Goal: Task Accomplishment & Management: Complete application form

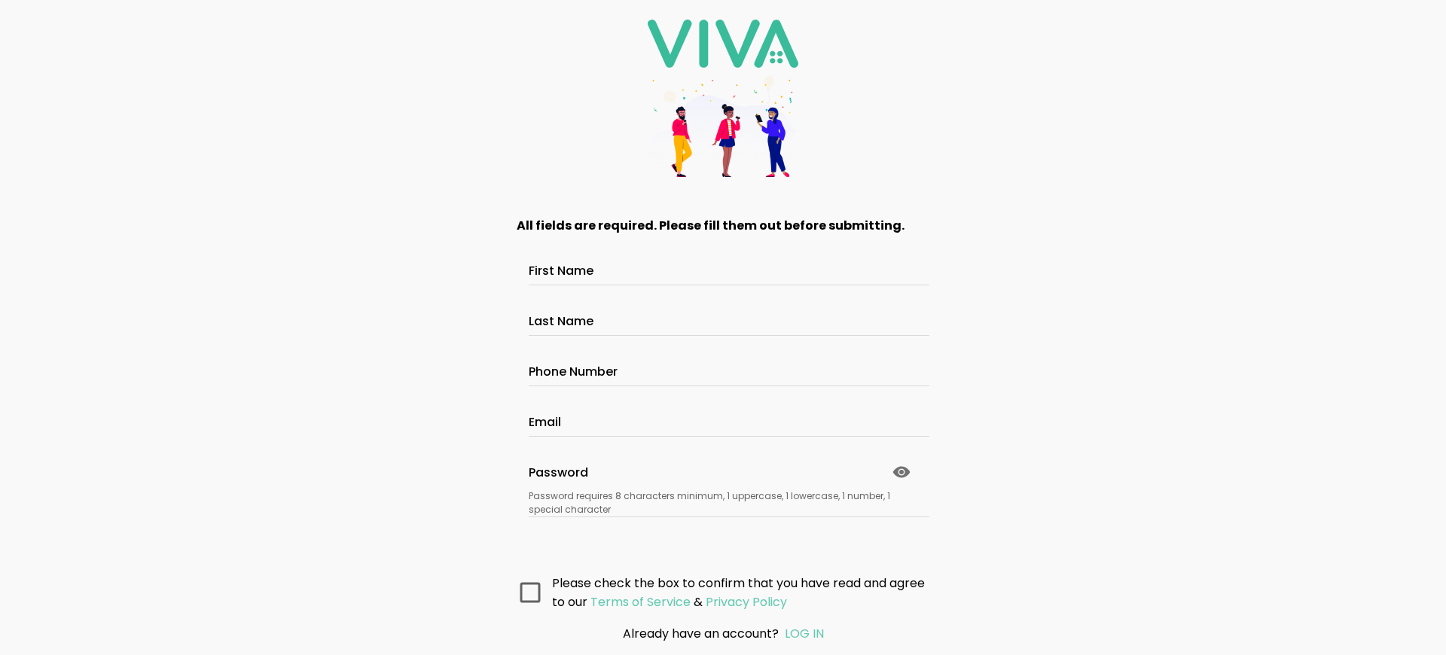
click at [717, 591] on main "All fields are required. Please fill them out before submitting. First Name Las…" at bounding box center [723, 405] width 452 height 416
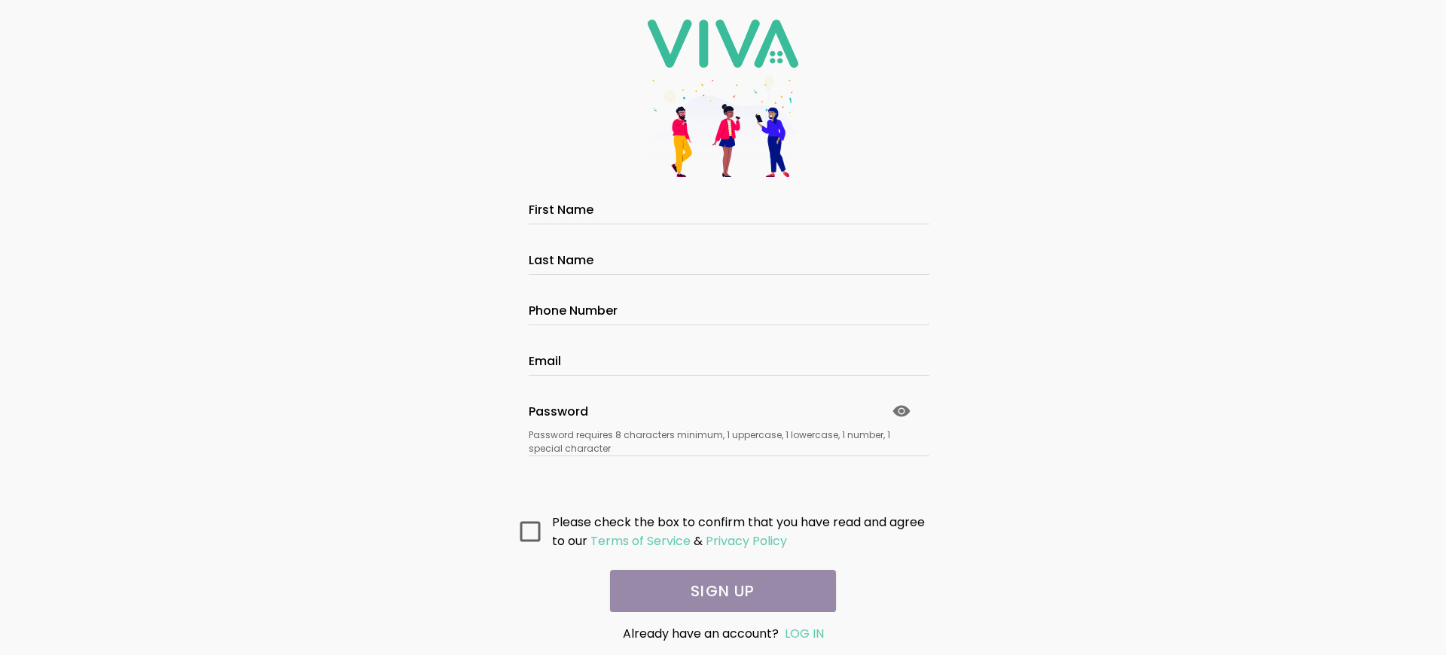
click at [717, 591] on main "All fields are required. Please fill them out before submitting. First Name Las…" at bounding box center [723, 405] width 452 height 416
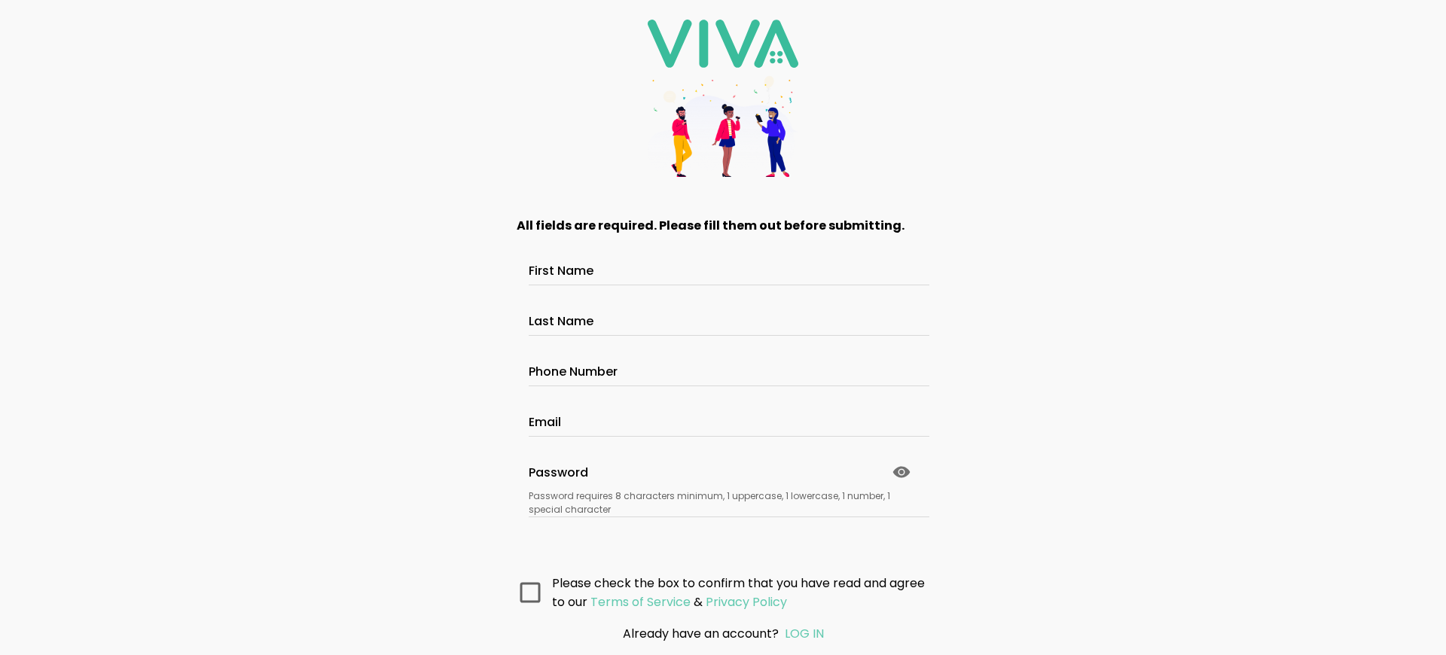
click at [717, 591] on main "All fields are required. Please fill them out before submitting. First Name Las…" at bounding box center [723, 405] width 452 height 416
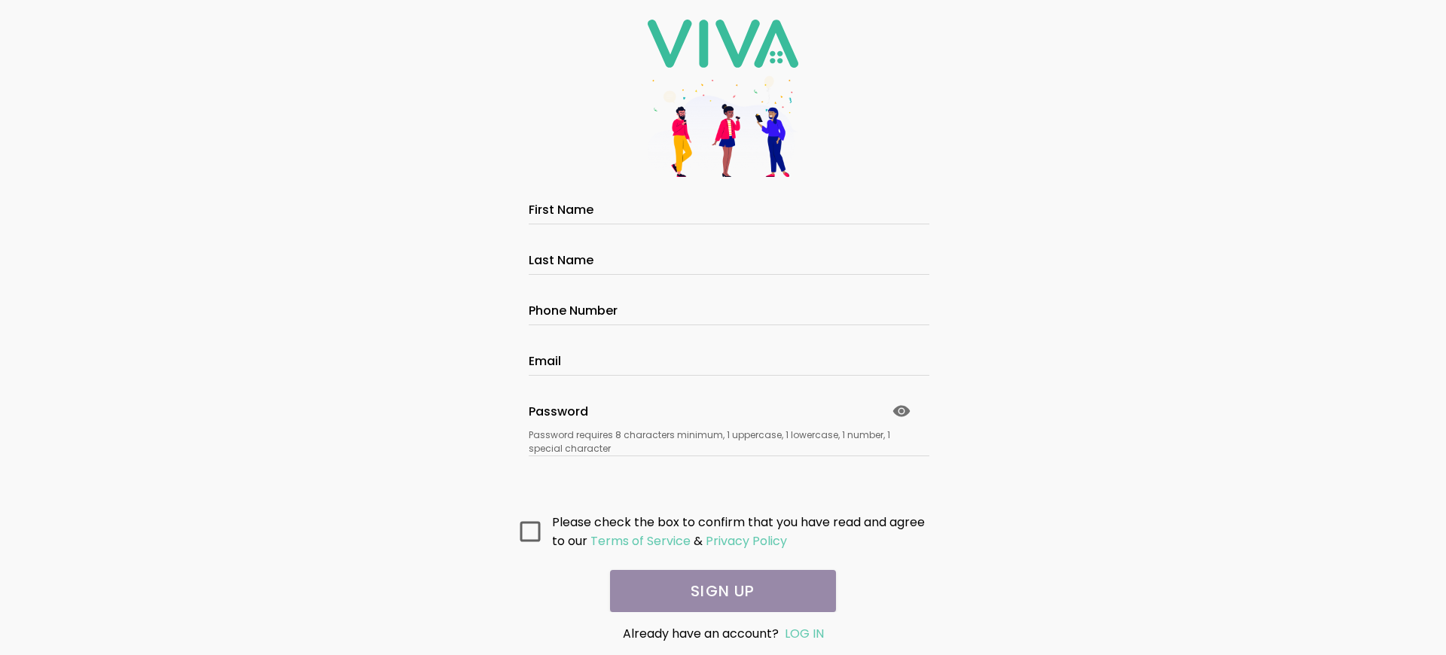
click at [717, 591] on main "All fields are required. Please fill them out before submitting. First Name Las…" at bounding box center [723, 405] width 452 height 416
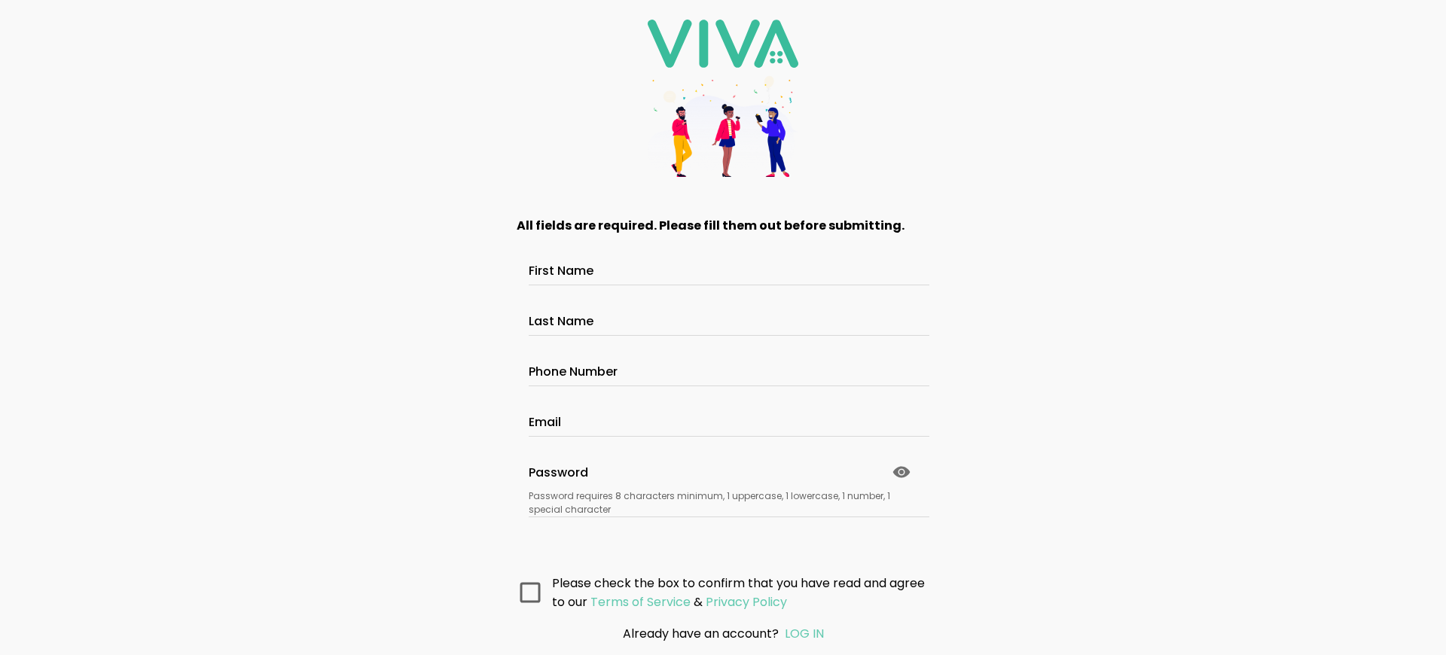
click at [717, 591] on main "All fields are required. Please fill them out before submitting. First Name Las…" at bounding box center [723, 405] width 452 height 416
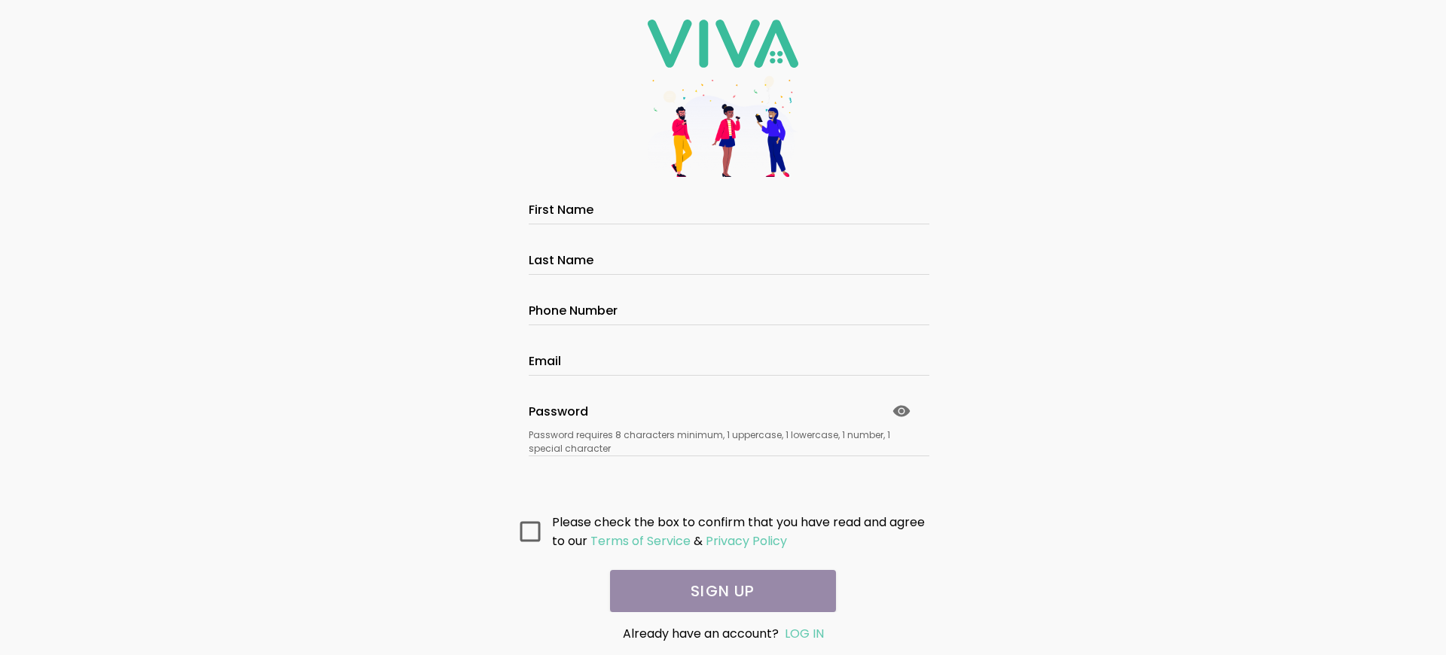
click at [717, 591] on main "All fields are required. Please fill them out before submitting. First Name Las…" at bounding box center [723, 405] width 452 height 416
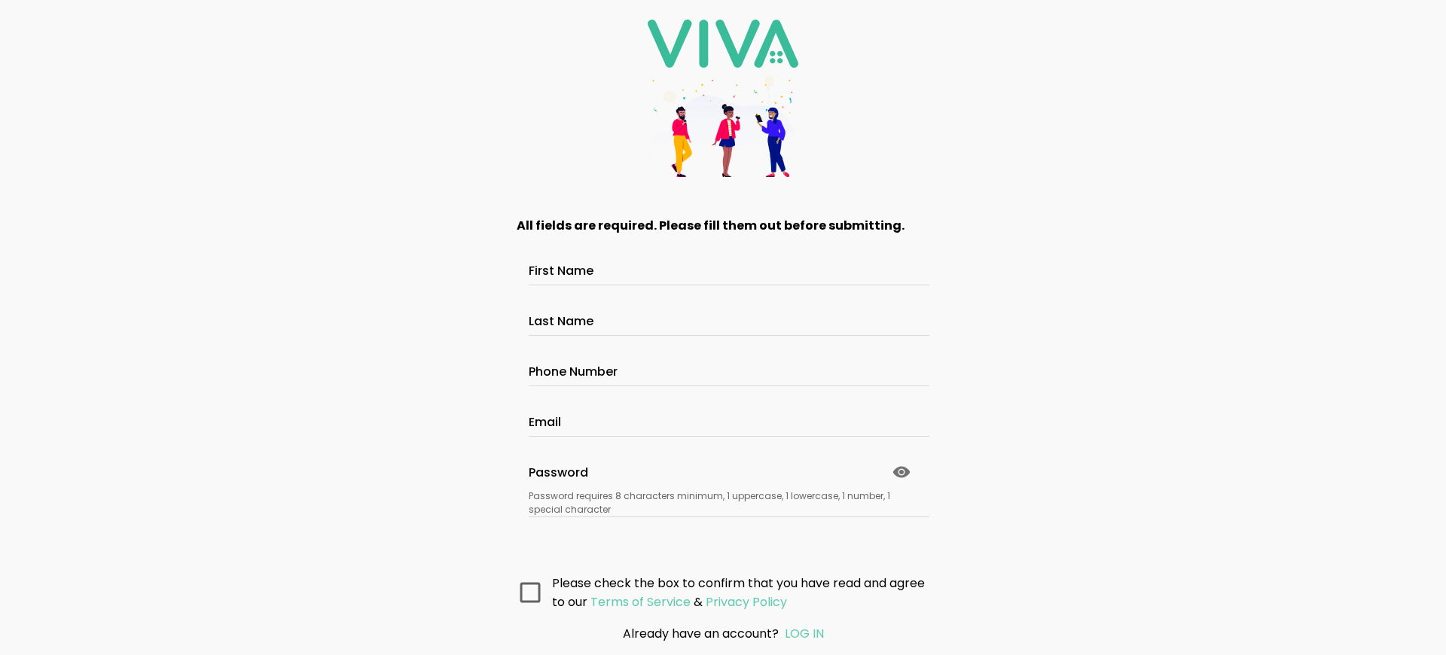
click at [717, 591] on main "All fields are required. Please fill them out before submitting. First Name Las…" at bounding box center [723, 405] width 452 height 416
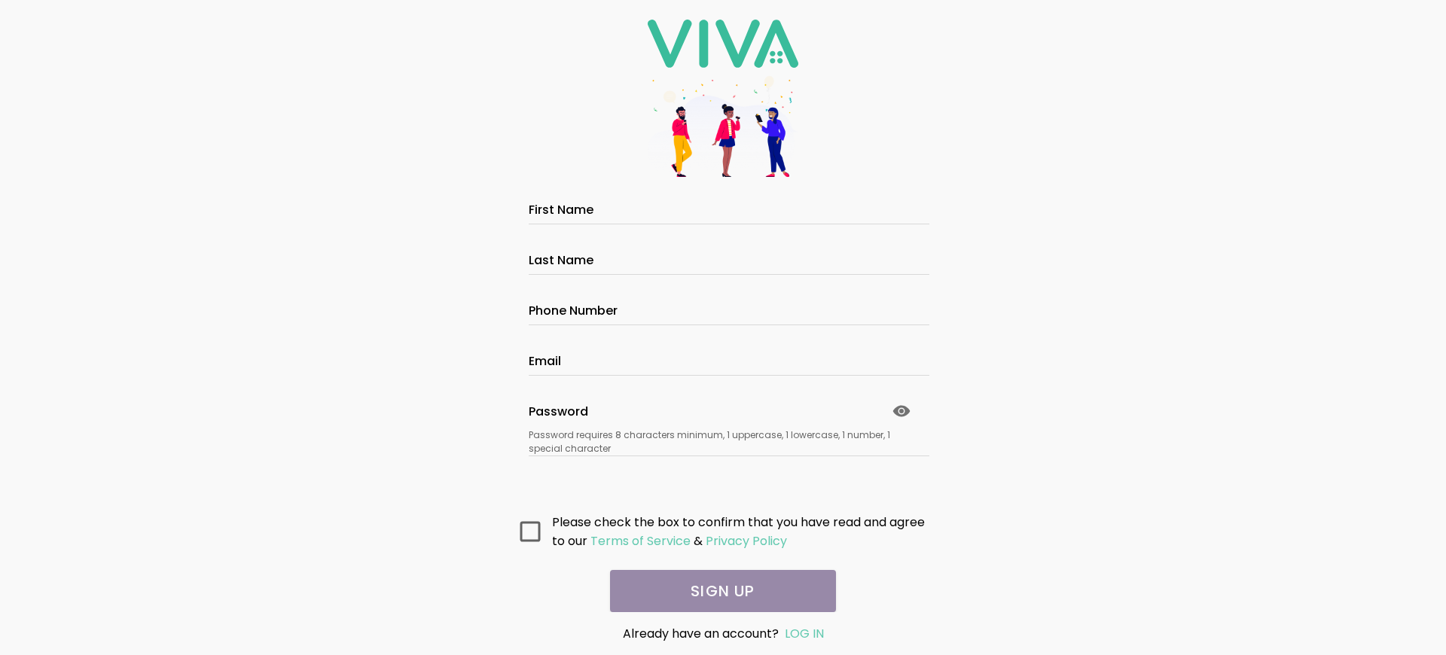
click at [717, 591] on main "All fields are required. Please fill them out before submitting. First Name Las…" at bounding box center [723, 405] width 452 height 416
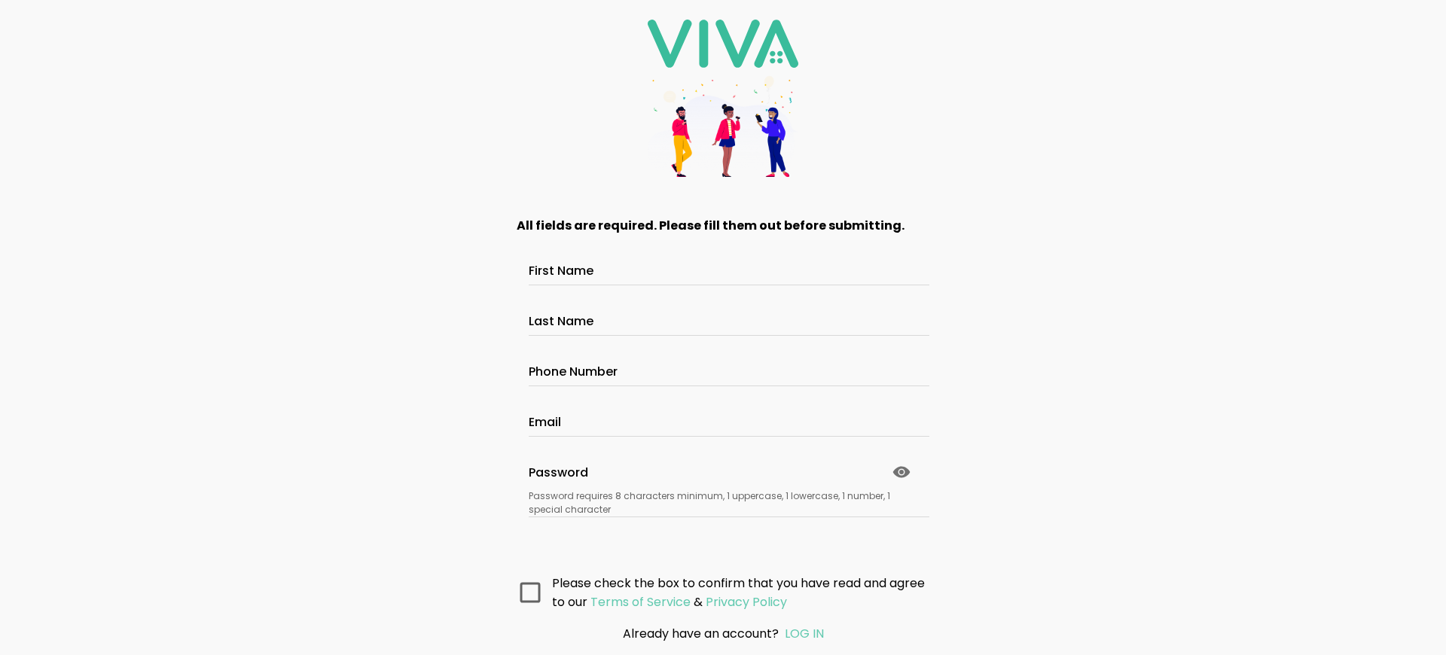
click at [717, 591] on main "All fields are required. Please fill them out before submitting. First Name Las…" at bounding box center [723, 405] width 452 height 416
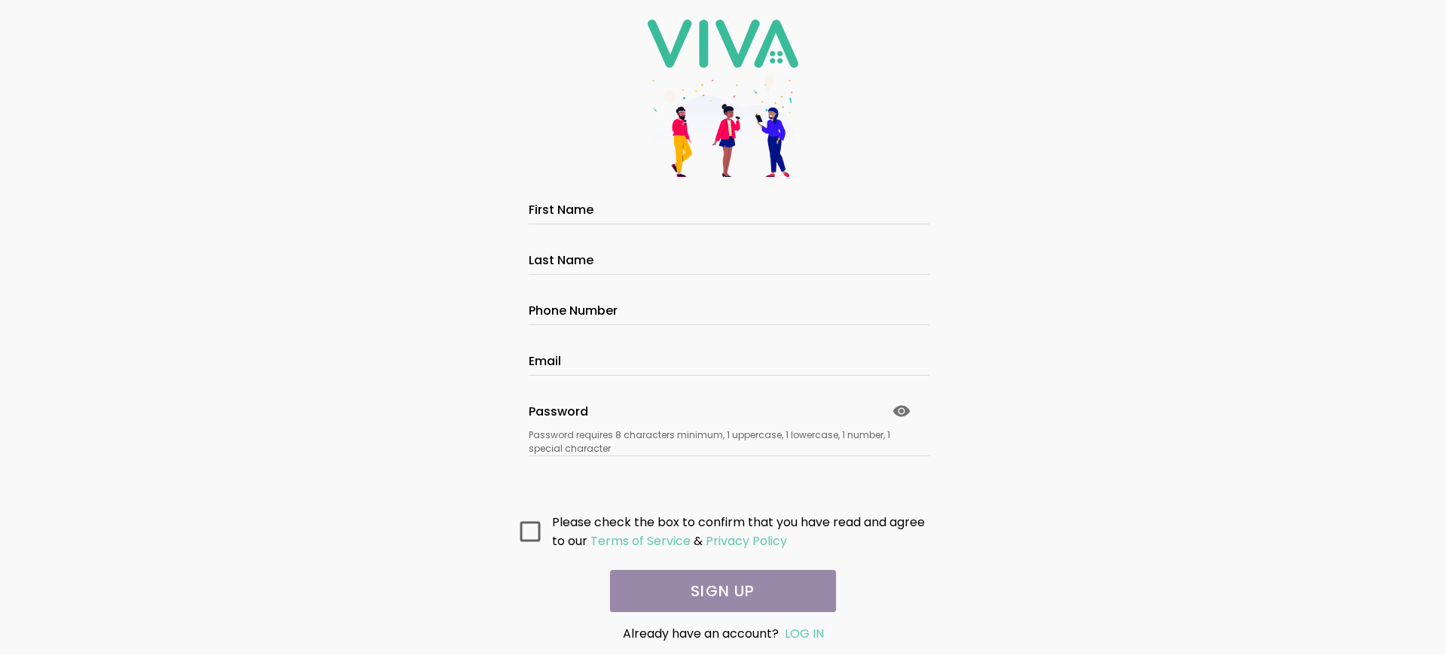
click at [717, 591] on main "All fields are required. Please fill them out before submitting. First Name Las…" at bounding box center [723, 405] width 452 height 416
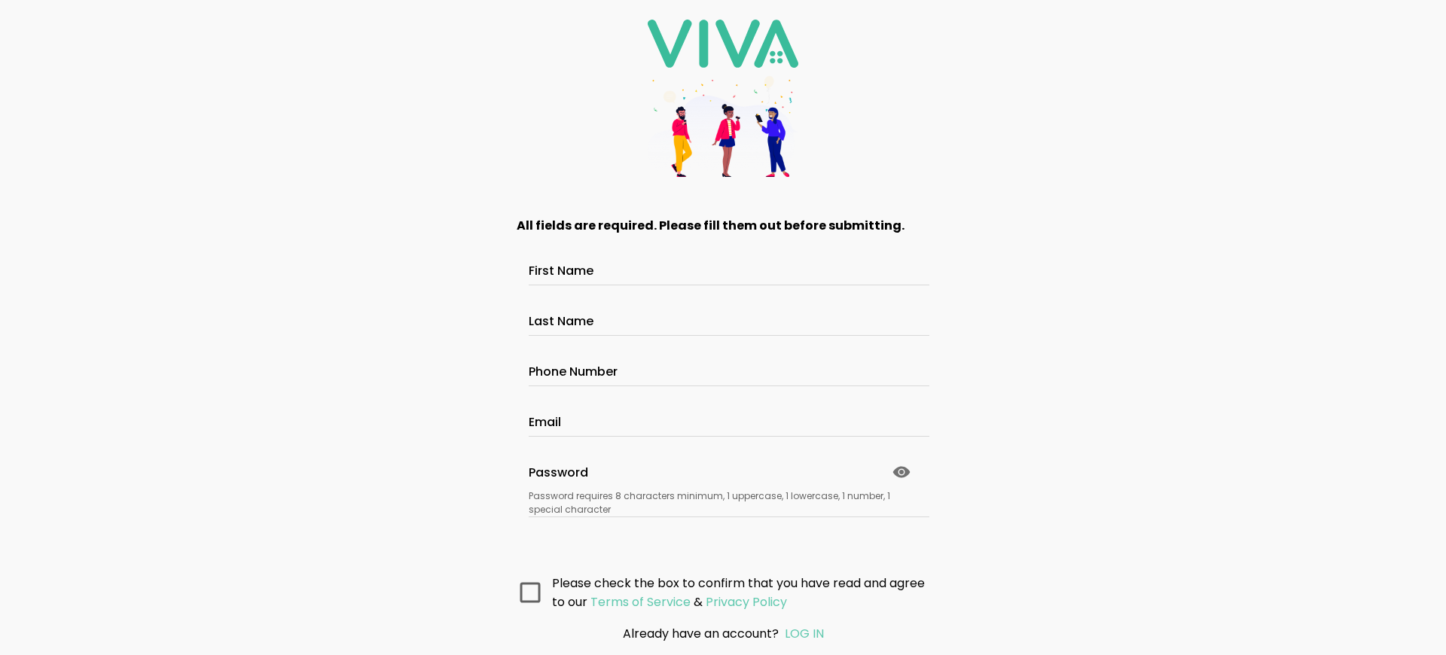
click at [717, 591] on main "All fields are required. Please fill them out before submitting. First Name Las…" at bounding box center [723, 405] width 452 height 416
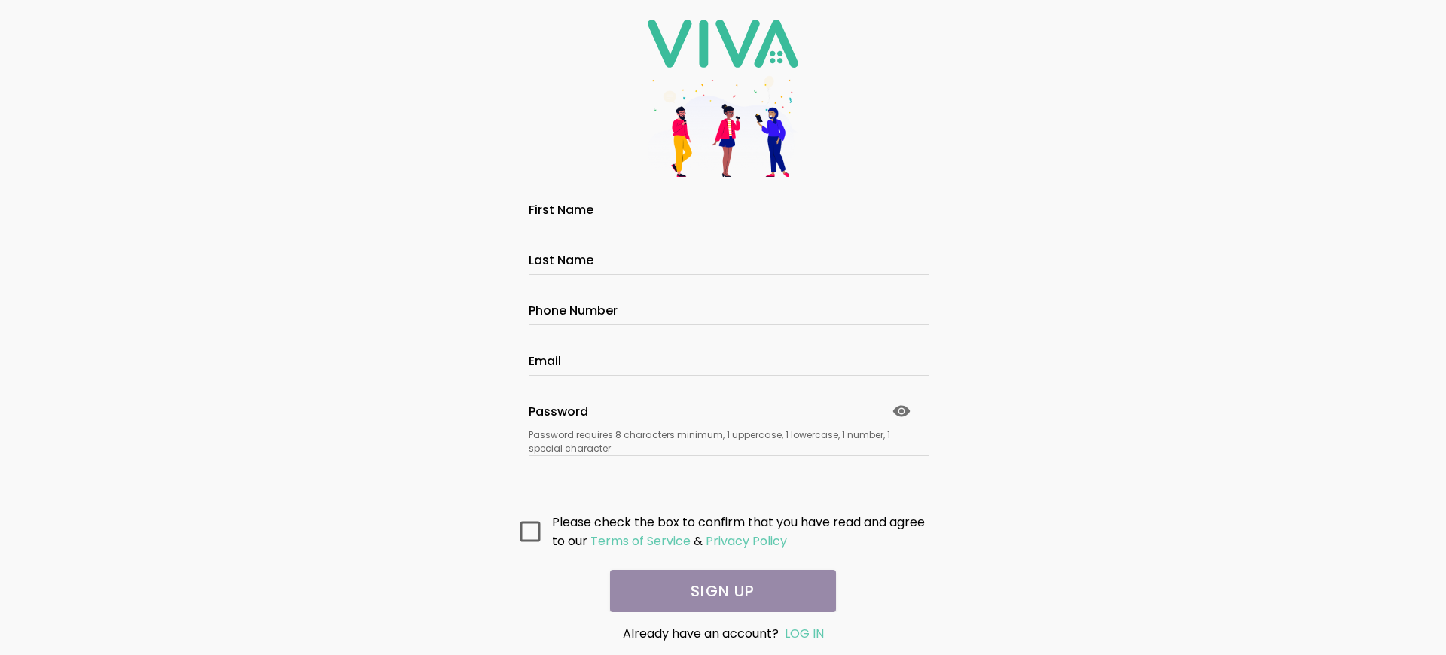
click at [717, 591] on main "All fields are required. Please fill them out before submitting. First Name Las…" at bounding box center [723, 405] width 452 height 416
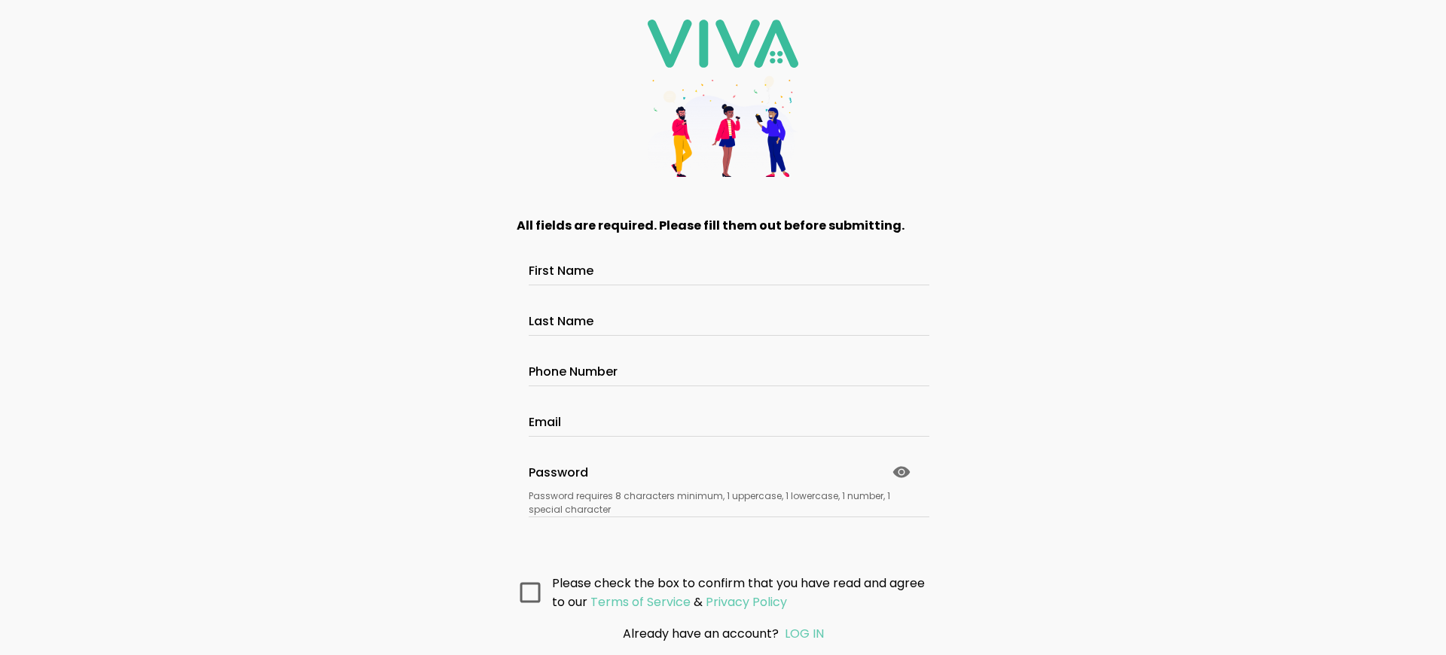
click at [717, 591] on main "All fields are required. Please fill them out before submitting. First Name Las…" at bounding box center [723, 405] width 452 height 416
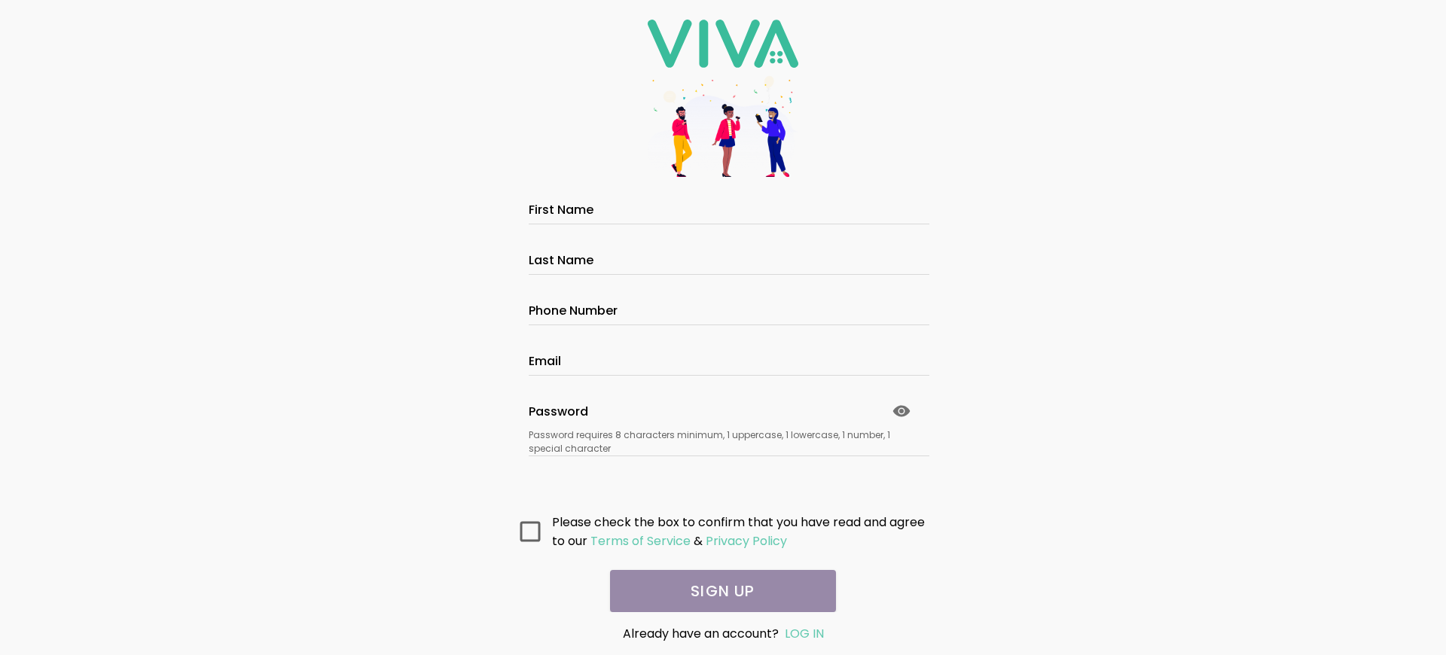
click at [717, 591] on main "All fields are required. Please fill them out before submitting. First Name Las…" at bounding box center [723, 405] width 452 height 416
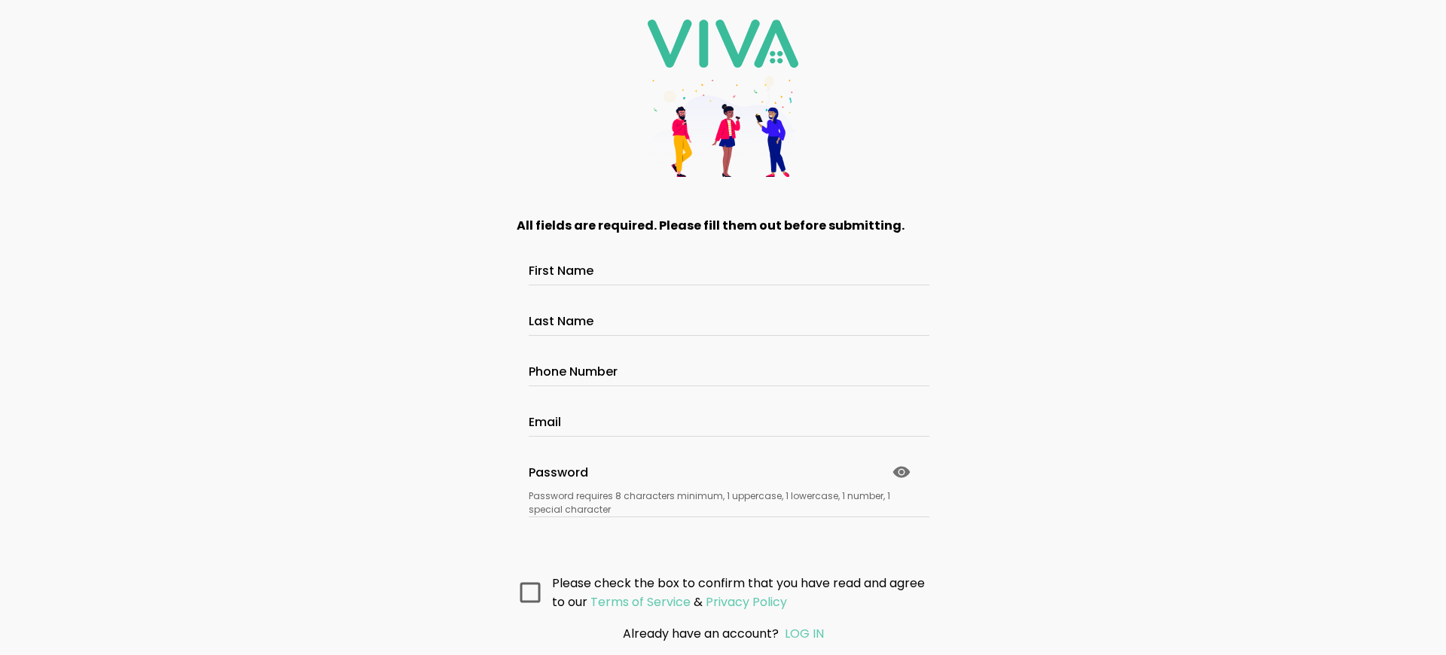
click at [717, 591] on main "All fields are required. Please fill them out before submitting. First Name Las…" at bounding box center [723, 405] width 452 height 416
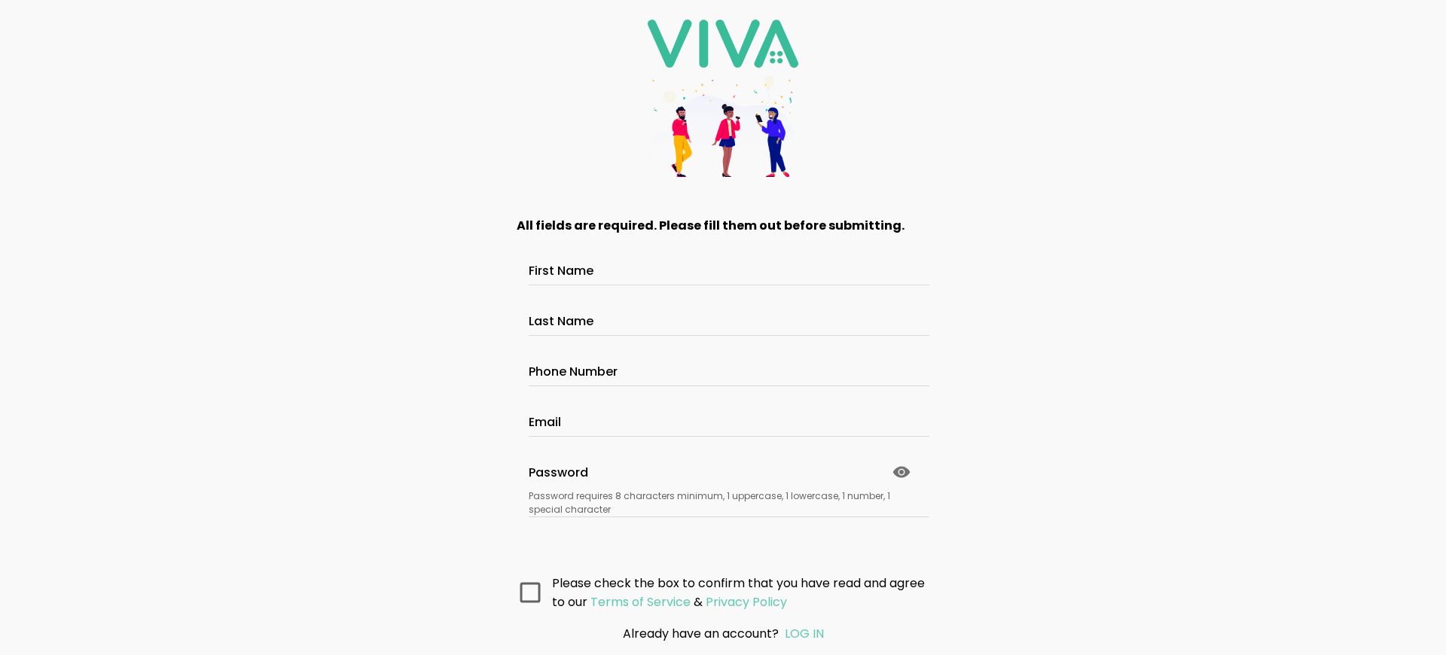
click at [717, 591] on main "All fields are required. Please fill them out before submitting. First Name Las…" at bounding box center [723, 405] width 452 height 416
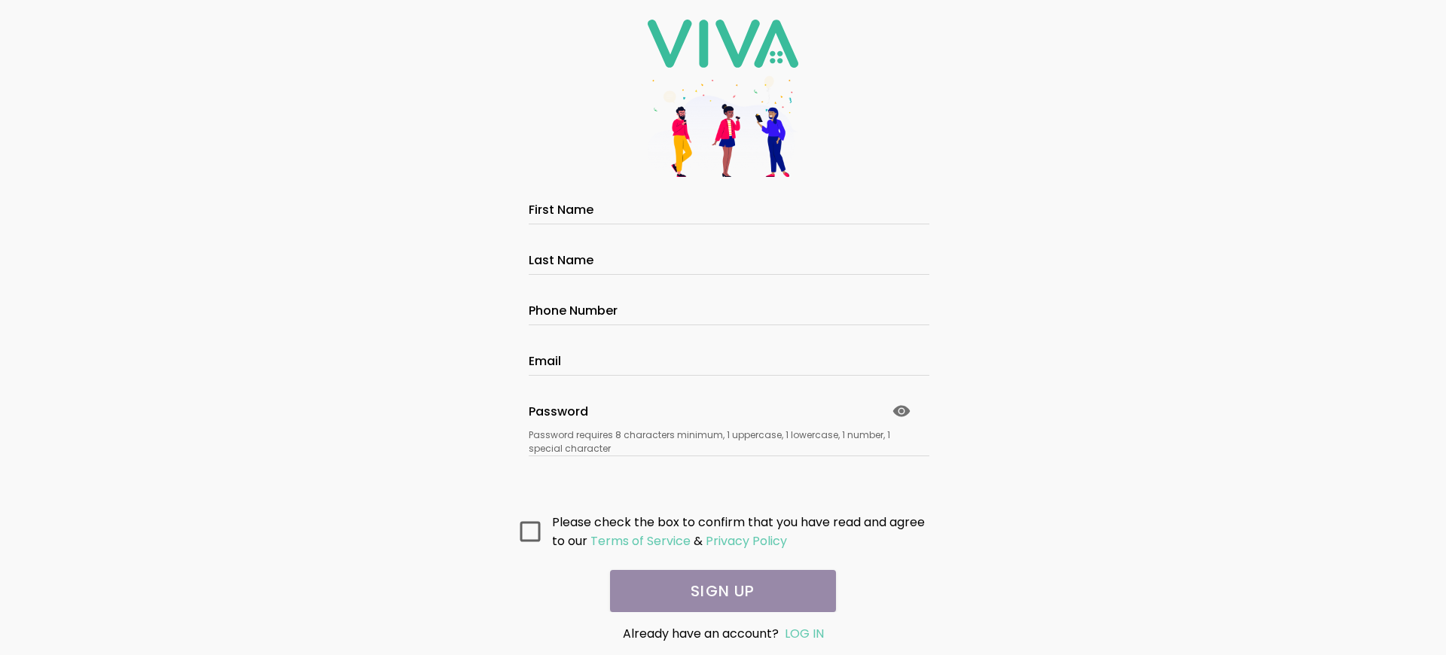
click at [717, 591] on main "All fields are required. Please fill them out before submitting. First Name Las…" at bounding box center [723, 405] width 452 height 416
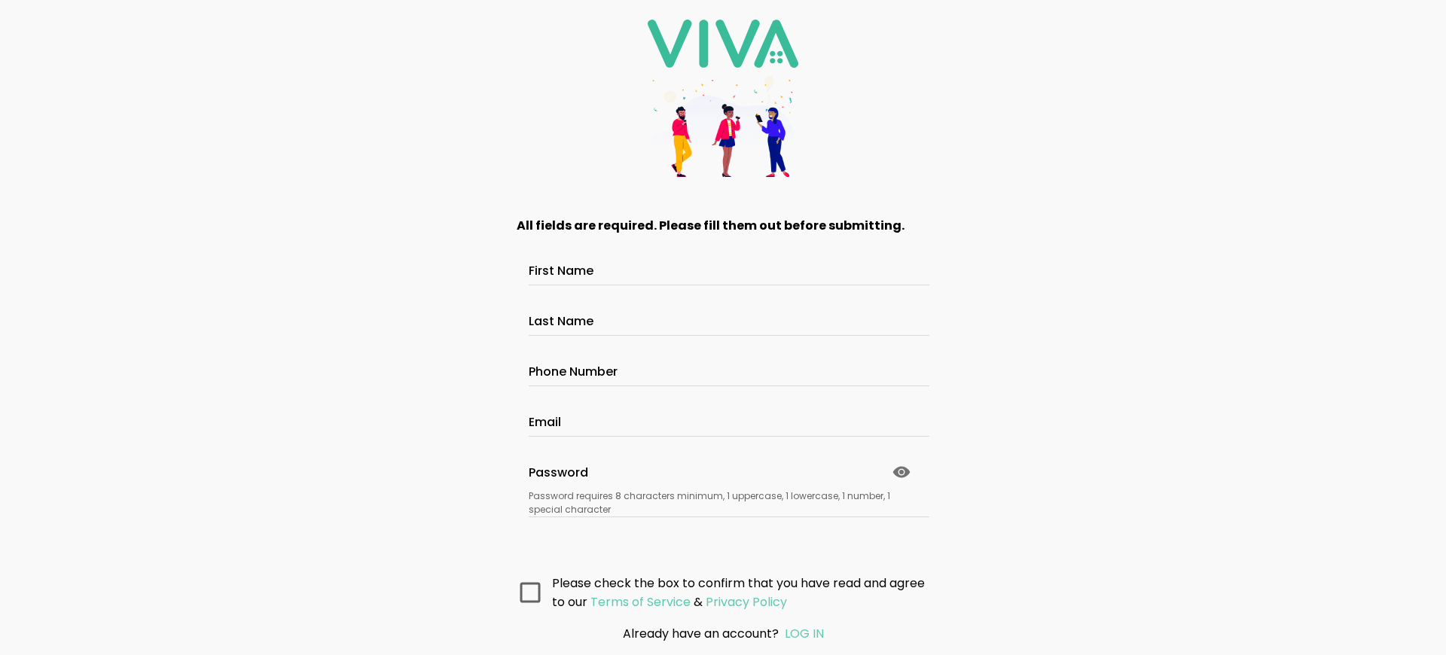
scroll to position [110, 0]
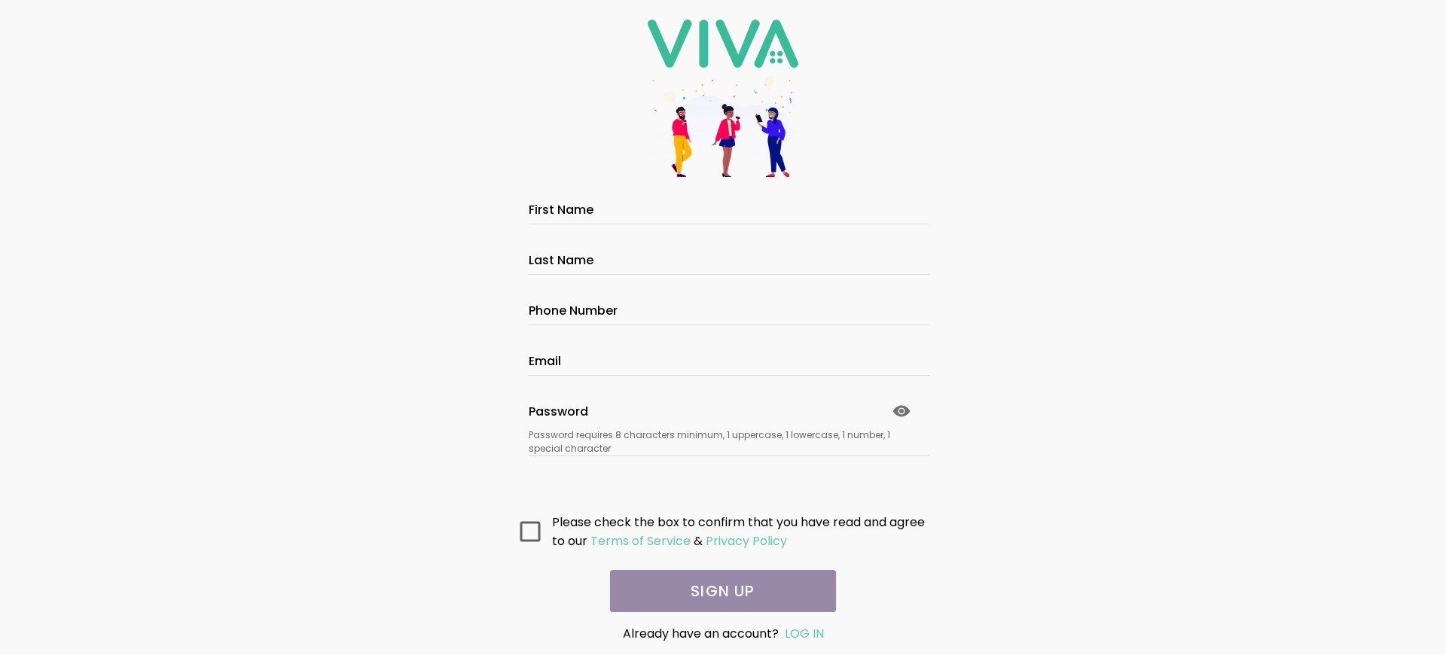
click at [717, 591] on main "All fields are required. Please fill them out before submitting. First Name Las…" at bounding box center [723, 405] width 452 height 416
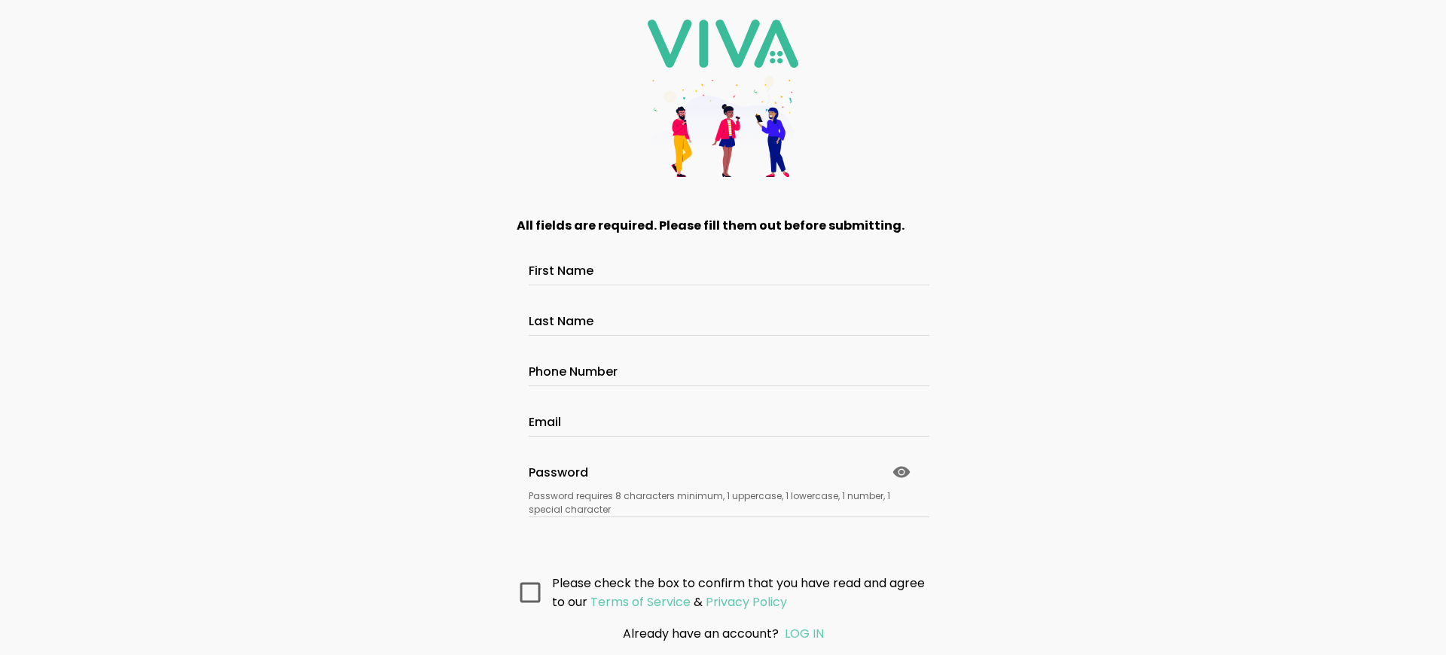
scroll to position [110, 0]
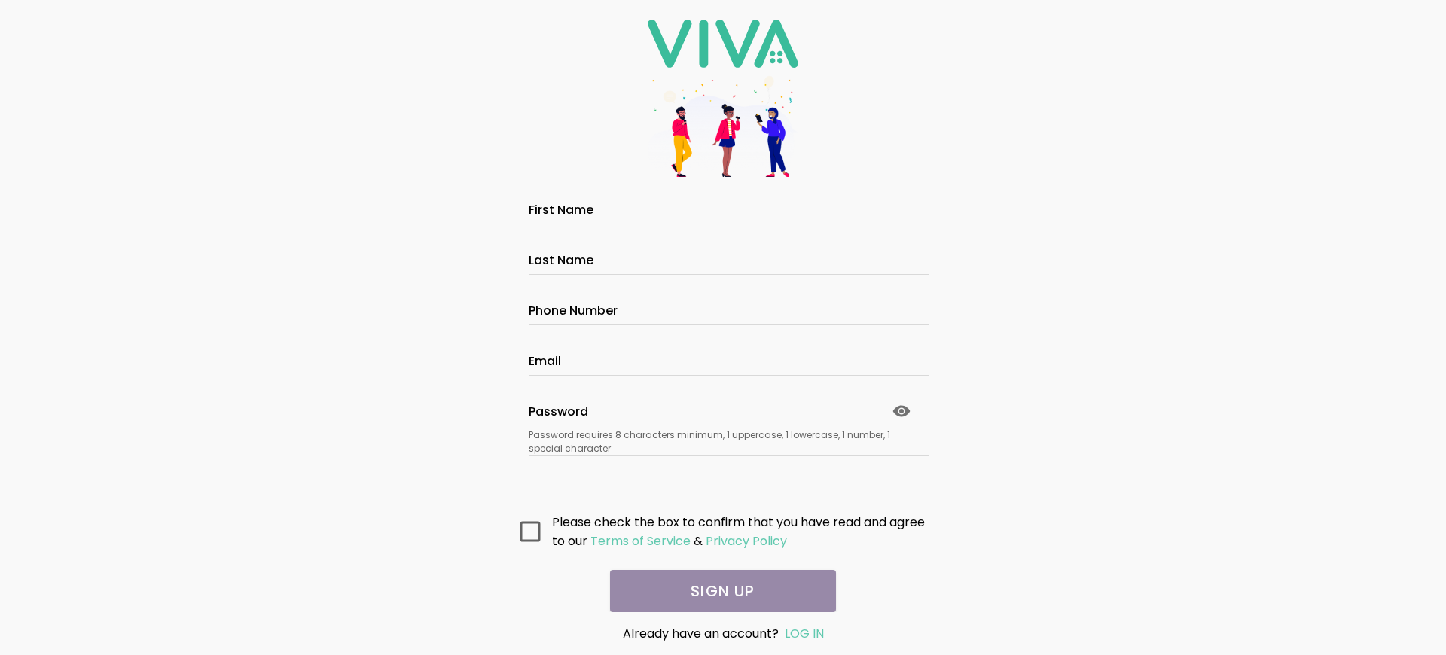
click at [717, 591] on main "All fields are required. Please fill them out before submitting. First Name Las…" at bounding box center [723, 405] width 452 height 416
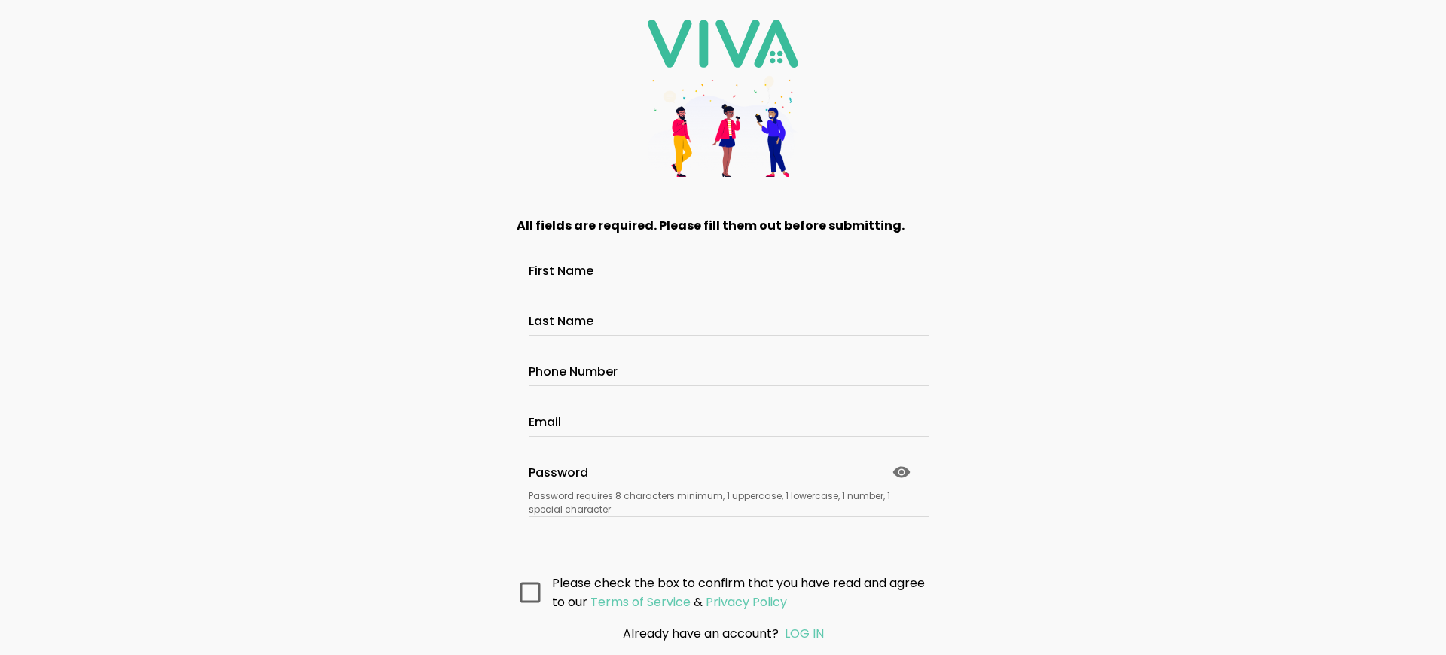
scroll to position [110, 0]
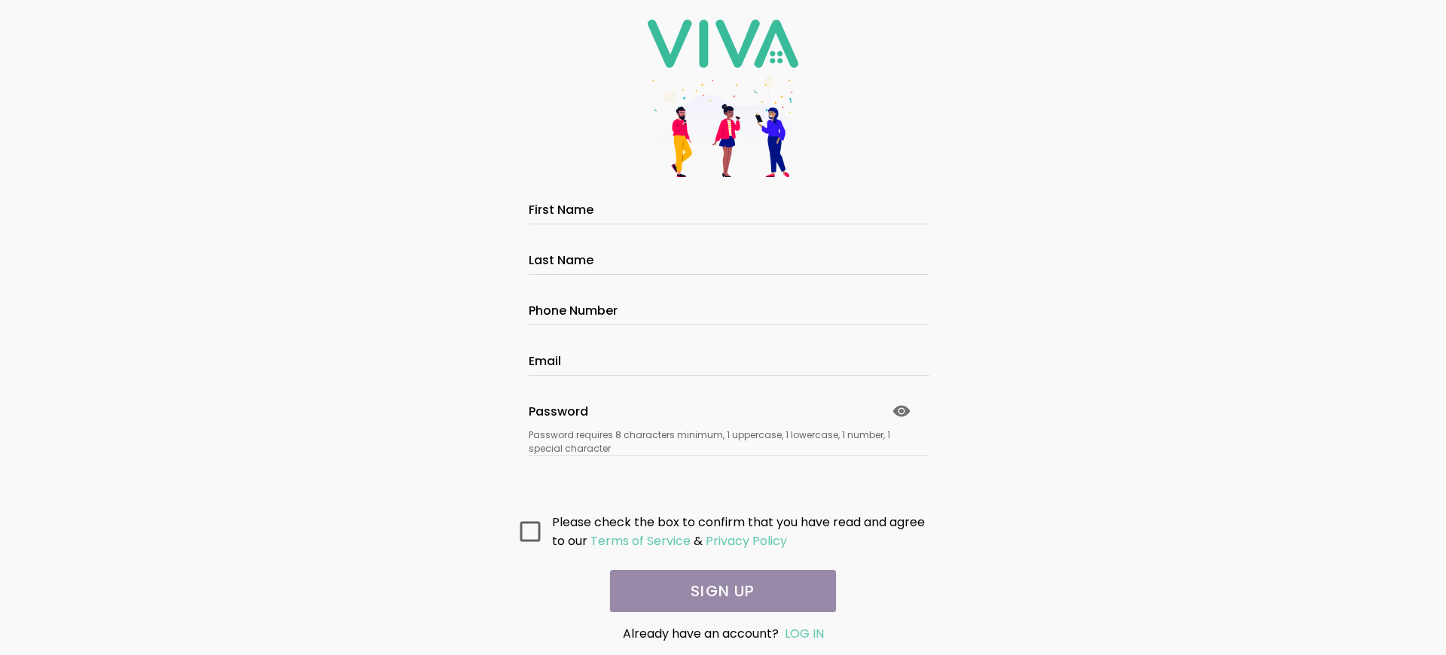
click at [717, 591] on main "All fields are required. Please fill them out before submitting. First Name Las…" at bounding box center [723, 405] width 452 height 416
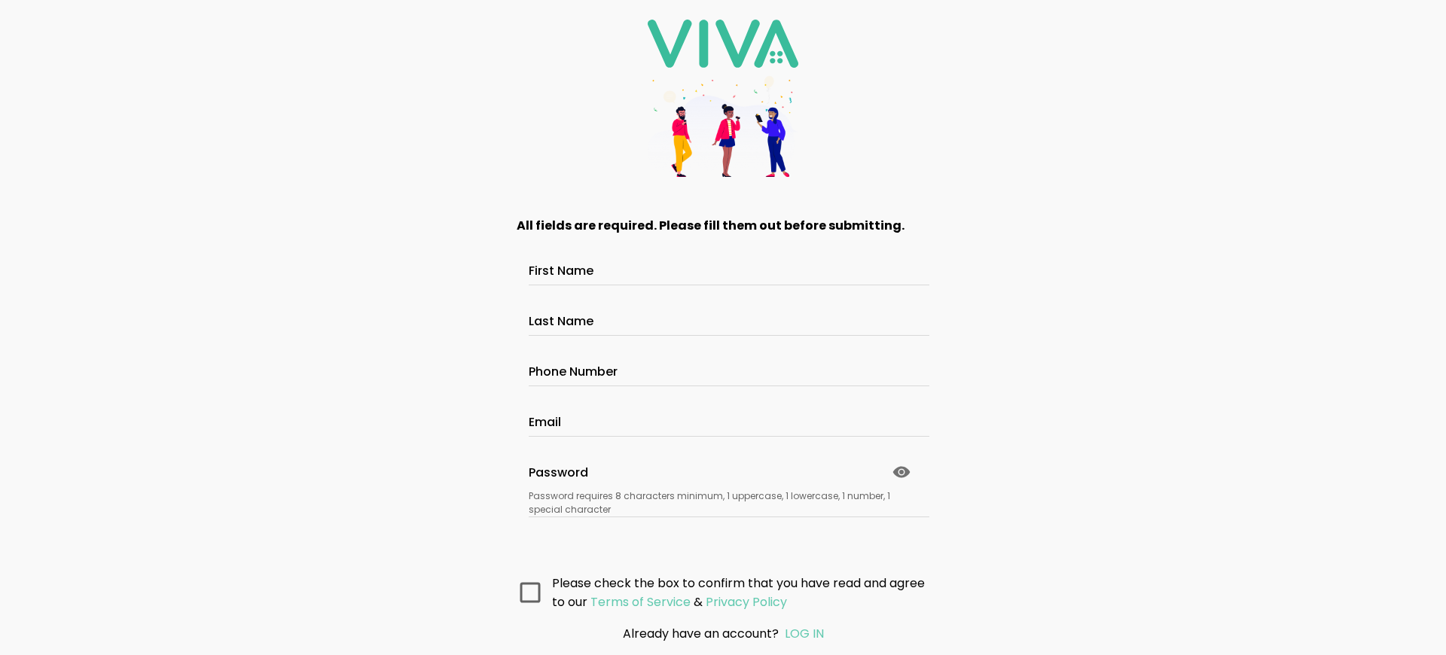
click at [717, 591] on main "All fields are required. Please fill them out before submitting. First Name Las…" at bounding box center [723, 405] width 452 height 416
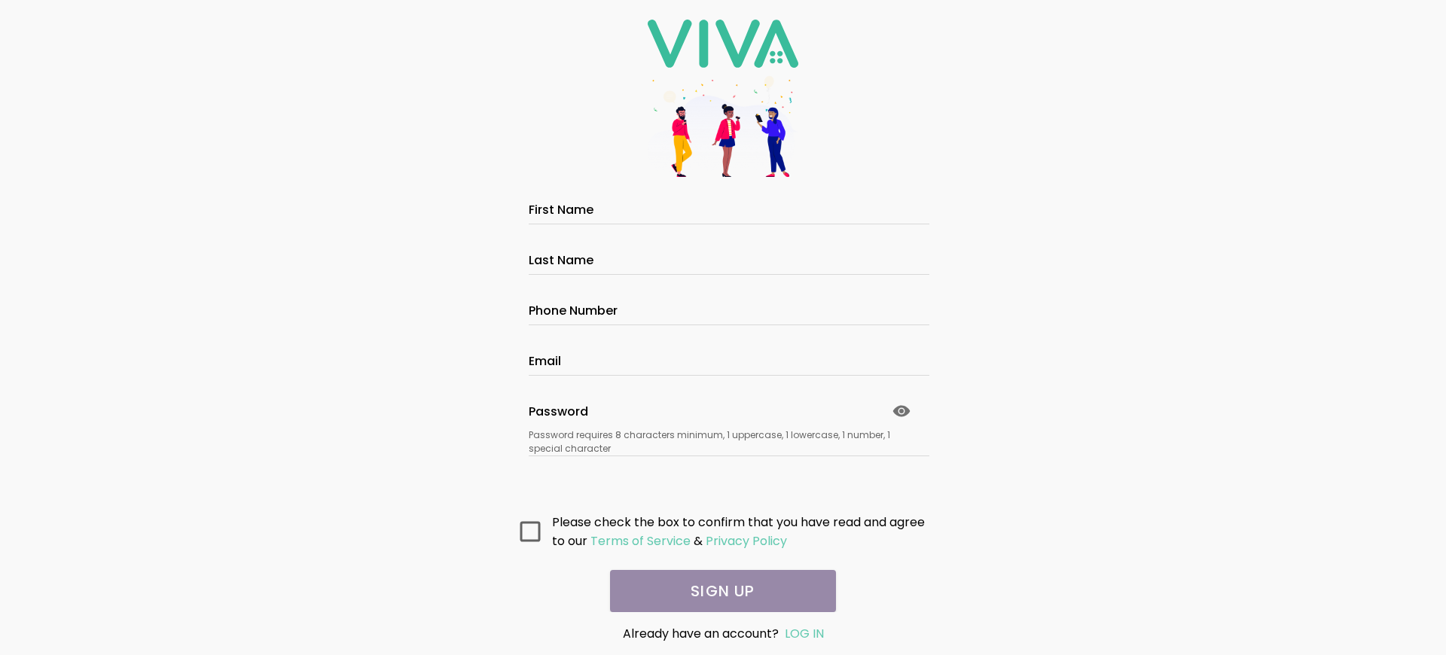
click at [717, 591] on main "All fields are required. Please fill them out before submitting. First Name Las…" at bounding box center [723, 405] width 452 height 416
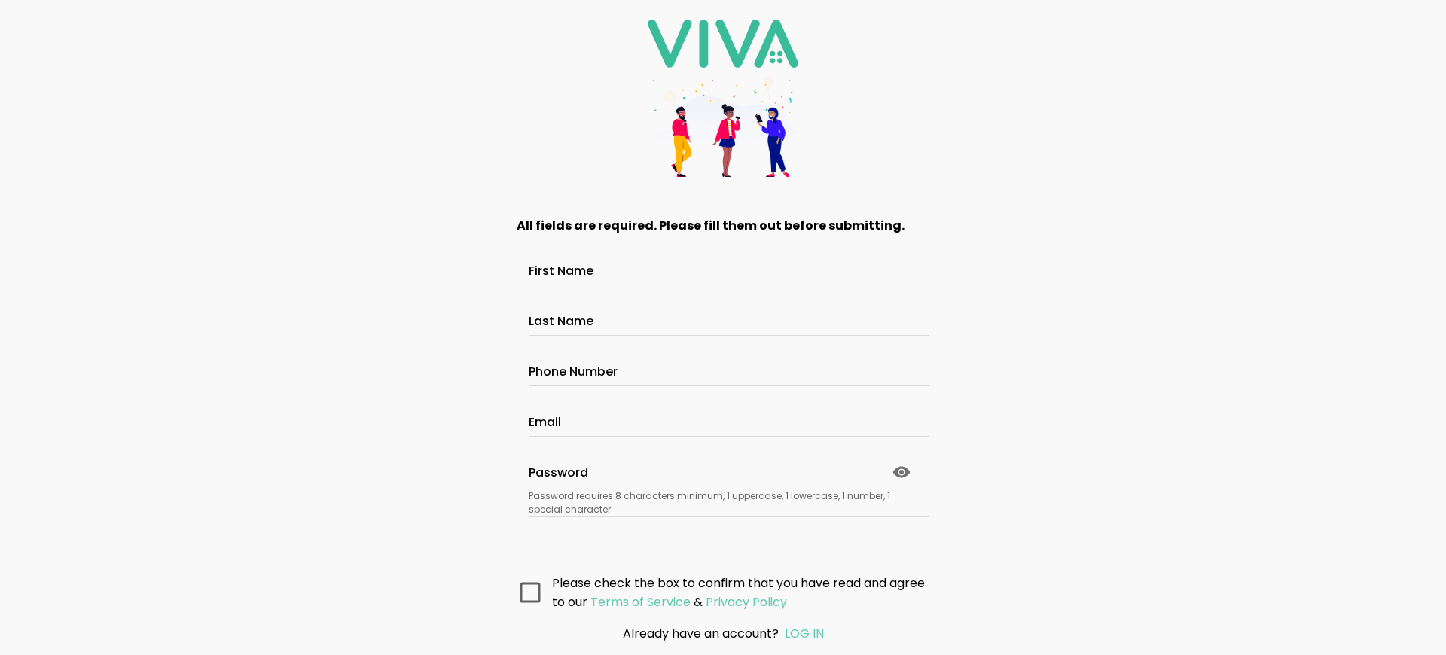
scroll to position [110, 0]
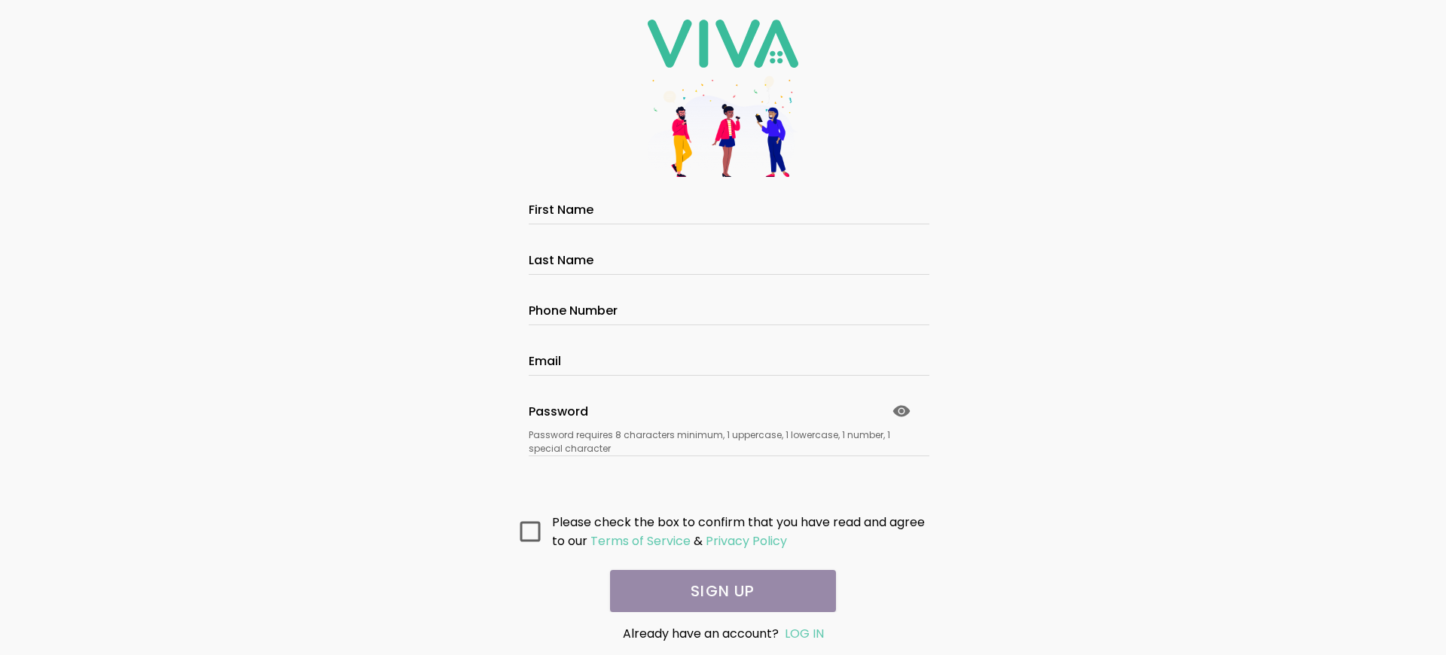
click at [717, 591] on main "All fields are required. Please fill them out before submitting. First Name Las…" at bounding box center [723, 405] width 452 height 416
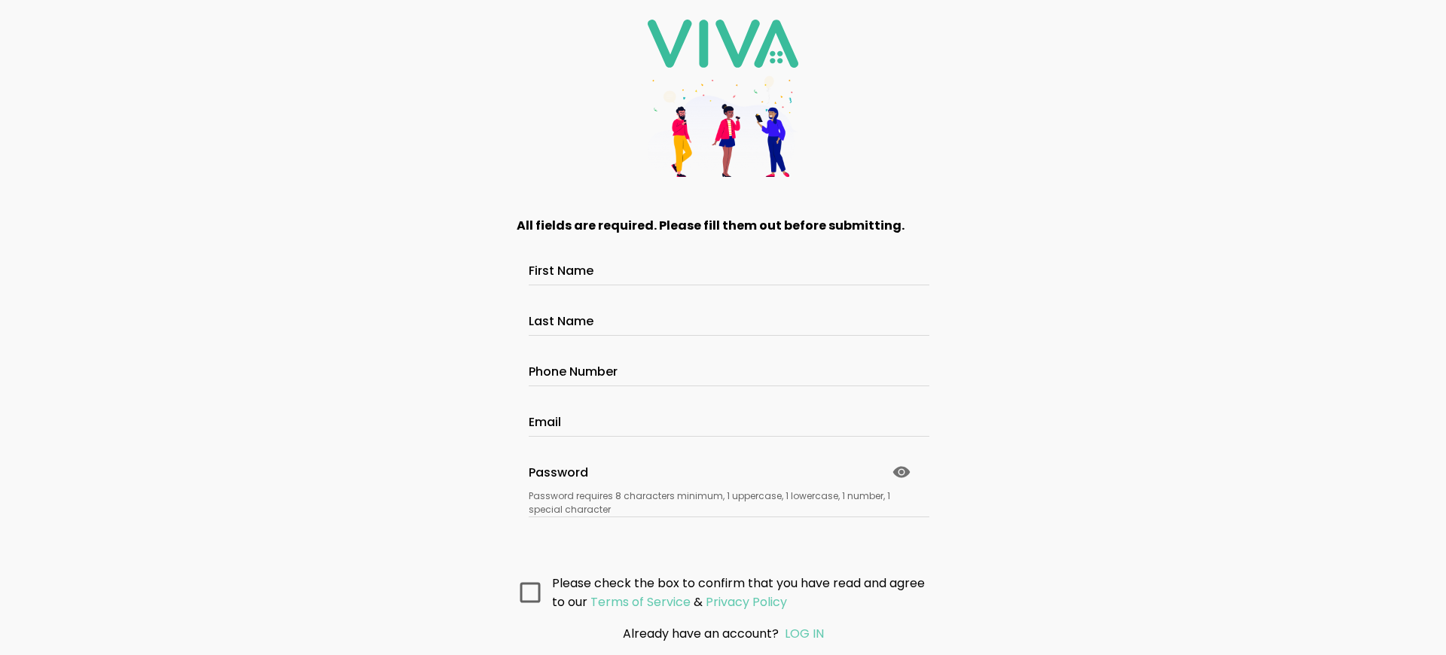
click at [717, 591] on main "All fields are required. Please fill them out before submitting. First Name Las…" at bounding box center [723, 405] width 452 height 416
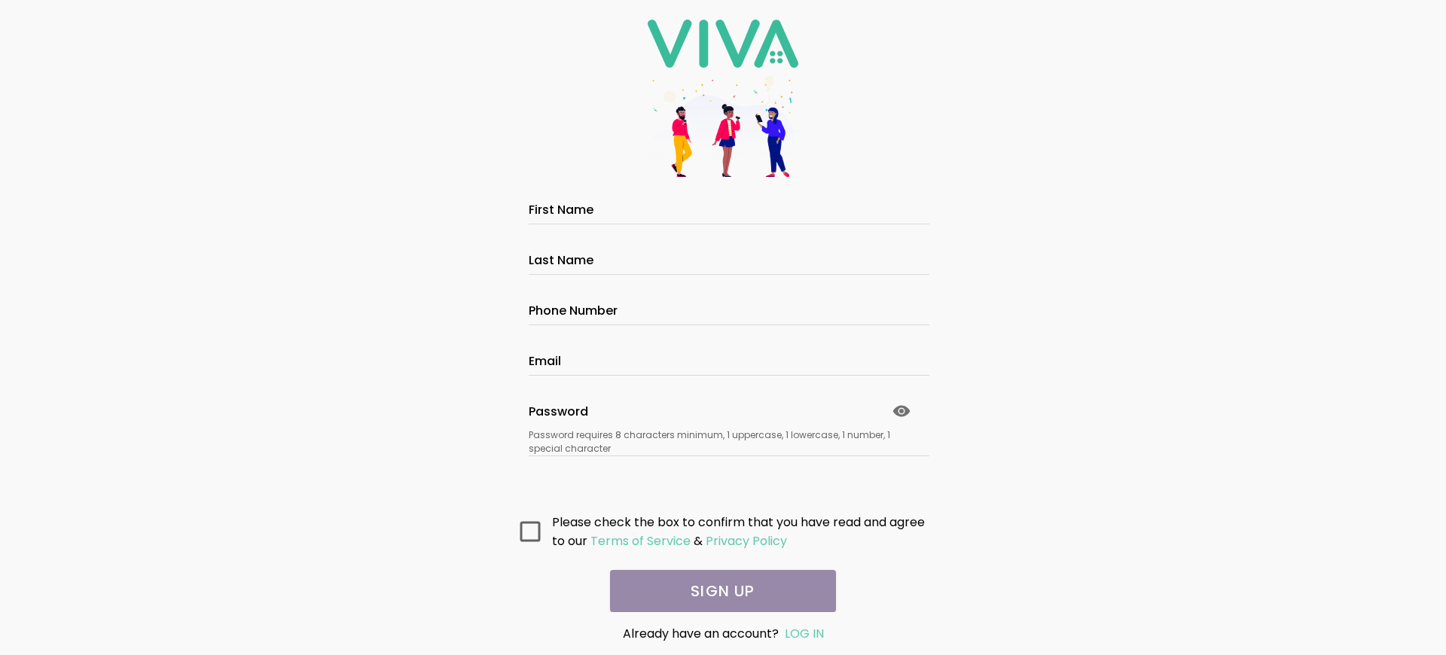
click at [717, 591] on main "All fields are required. Please fill them out before submitting. First Name Las…" at bounding box center [723, 405] width 452 height 416
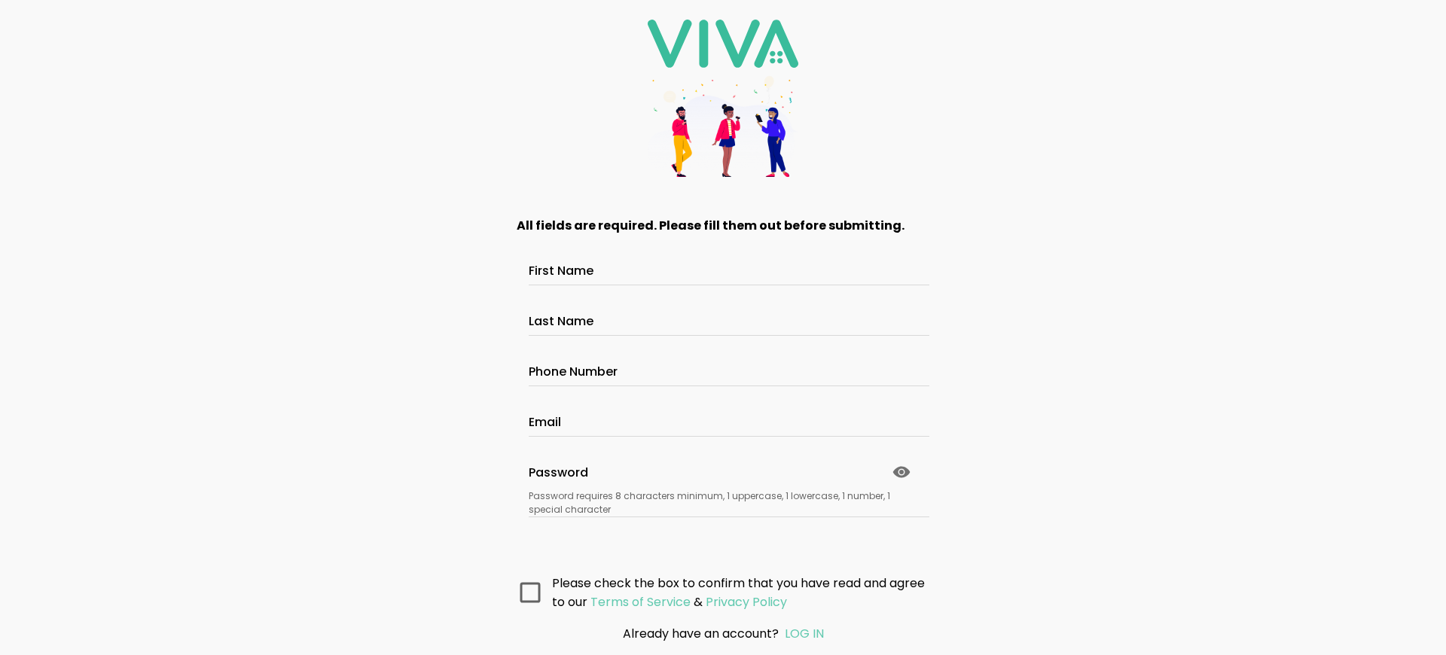
click at [717, 591] on main "All fields are required. Please fill them out before submitting. First Name Las…" at bounding box center [723, 405] width 452 height 416
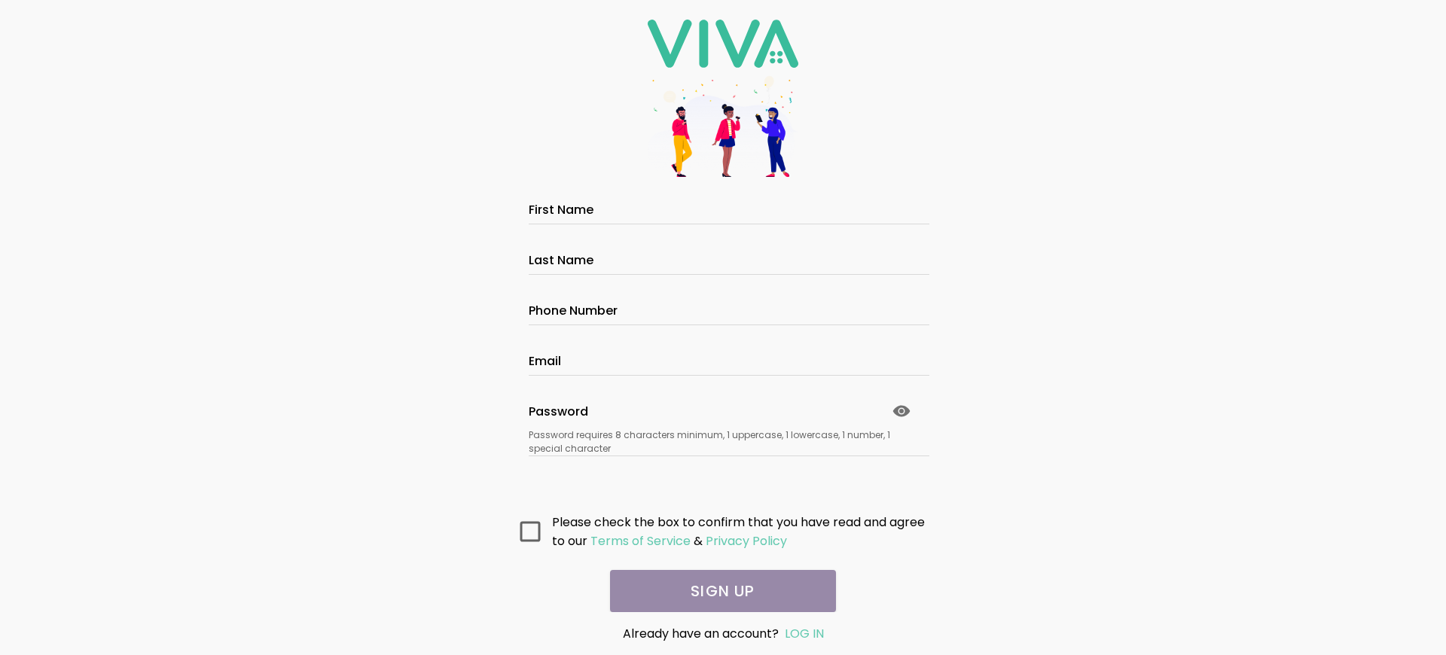
click at [717, 591] on main "All fields are required. Please fill them out before submitting. First Name Las…" at bounding box center [723, 405] width 452 height 416
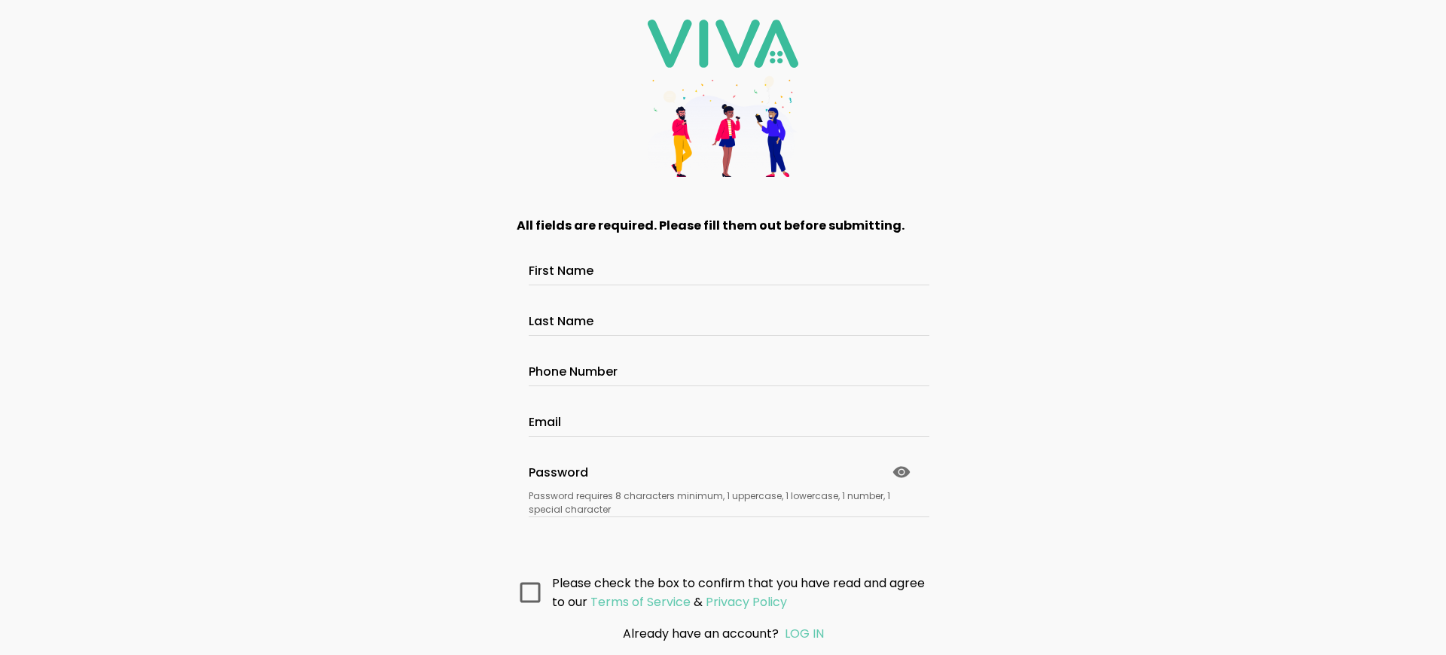
click at [717, 591] on main "All fields are required. Please fill them out before submitting. First Name Las…" at bounding box center [723, 405] width 452 height 416
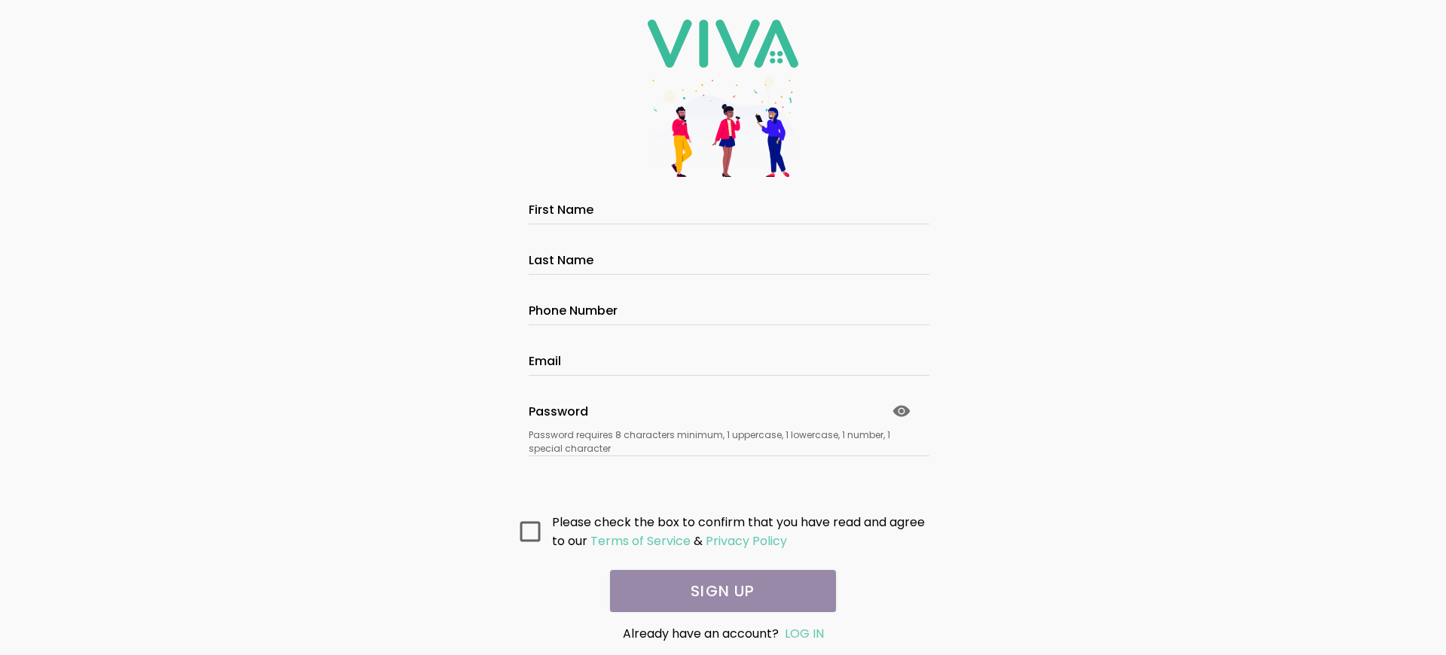
click at [717, 591] on main "All fields are required. Please fill them out before submitting. First Name Las…" at bounding box center [723, 405] width 452 height 416
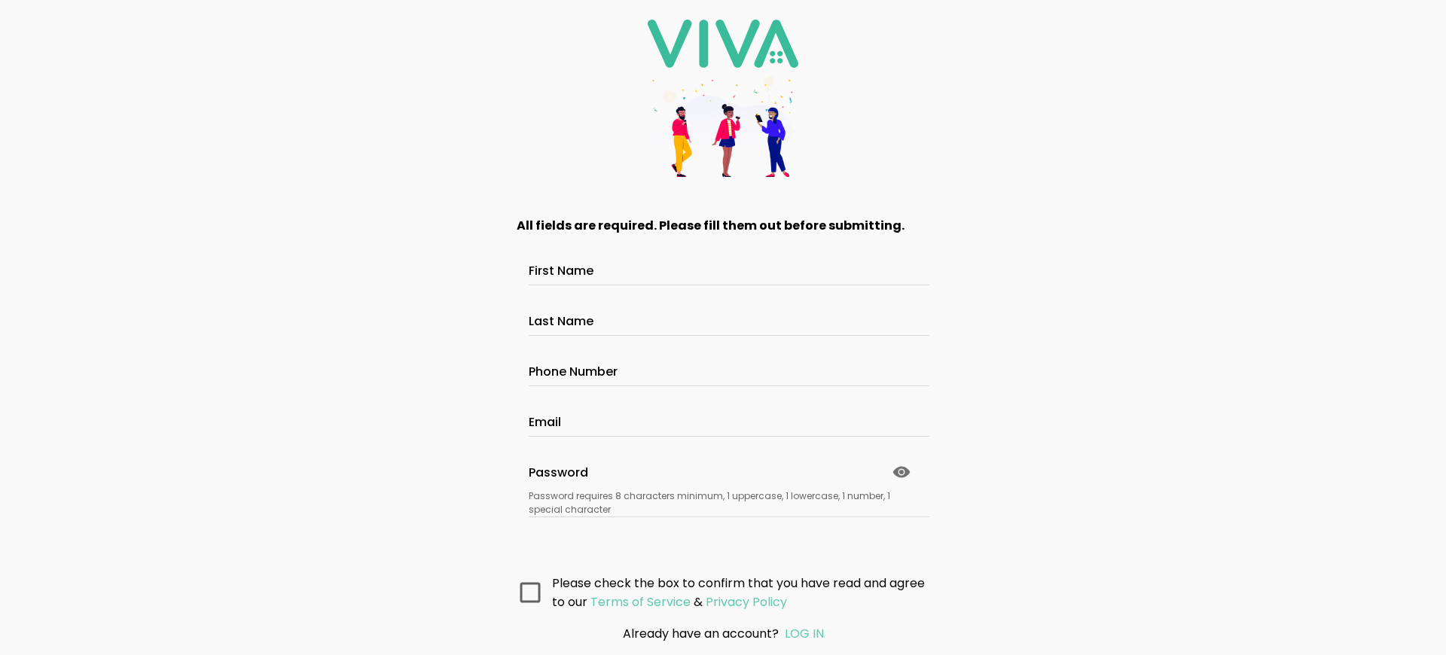
scroll to position [110, 0]
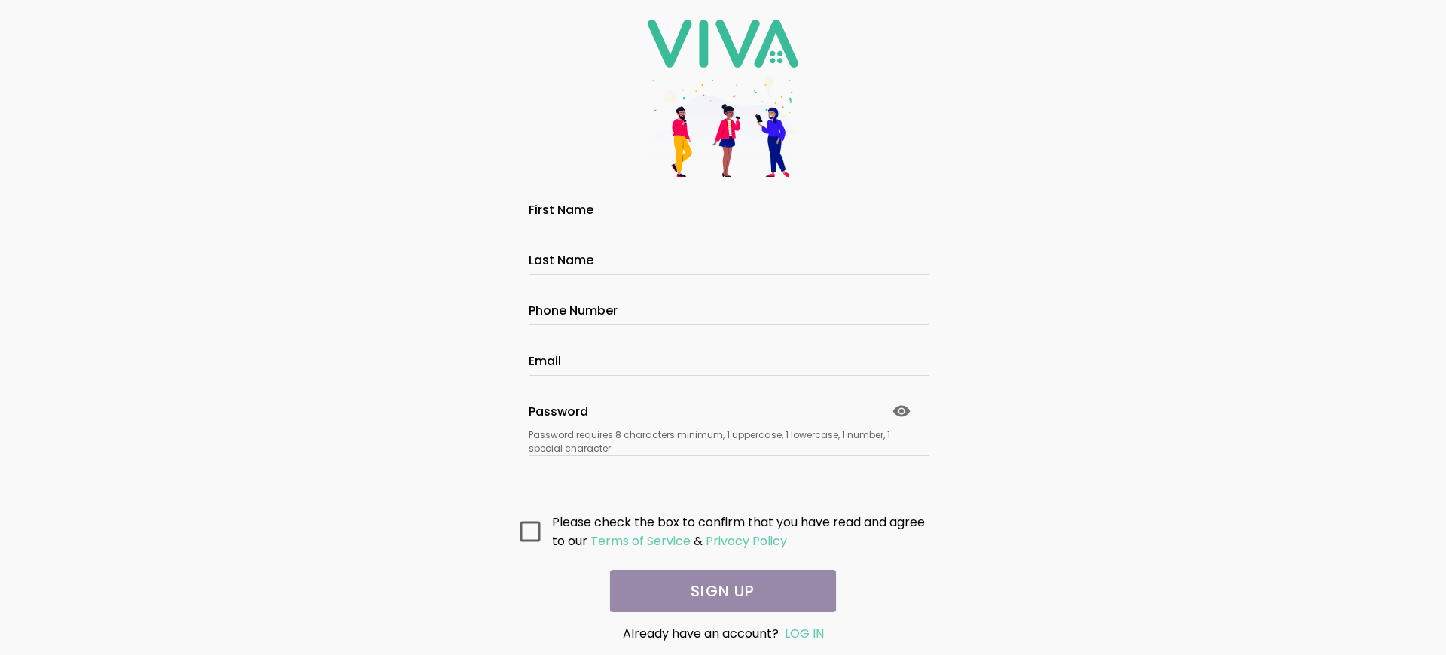
click at [717, 591] on main "All fields are required. Please fill them out before submitting. First Name Las…" at bounding box center [723, 405] width 452 height 416
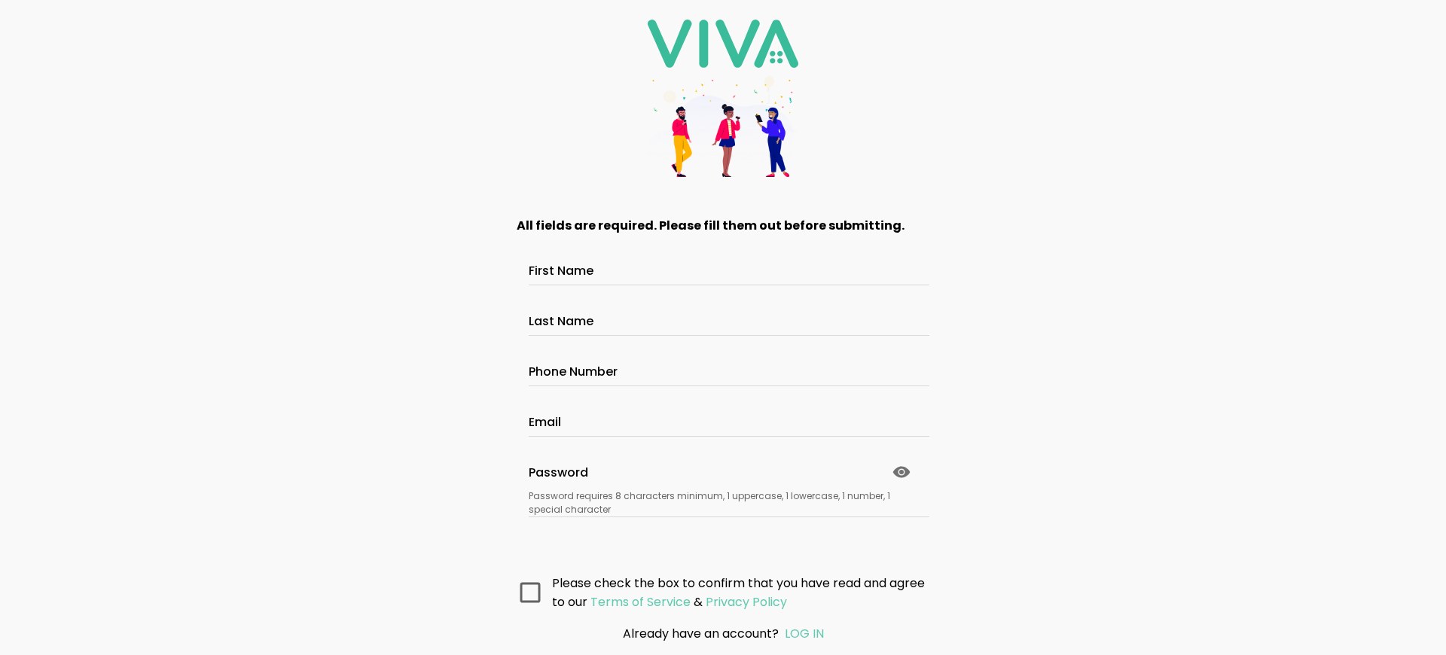
scroll to position [110, 0]
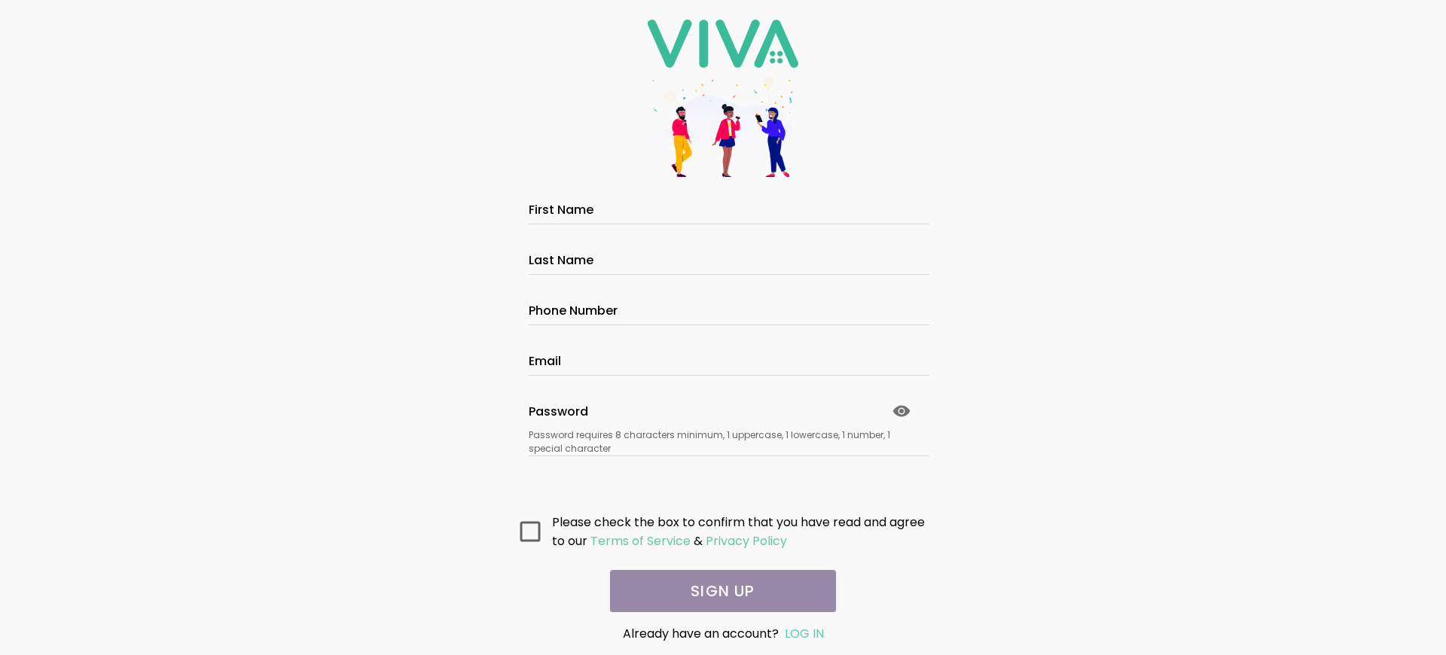
click at [717, 591] on main "All fields are required. Please fill them out before submitting. First Name Las…" at bounding box center [723, 405] width 452 height 416
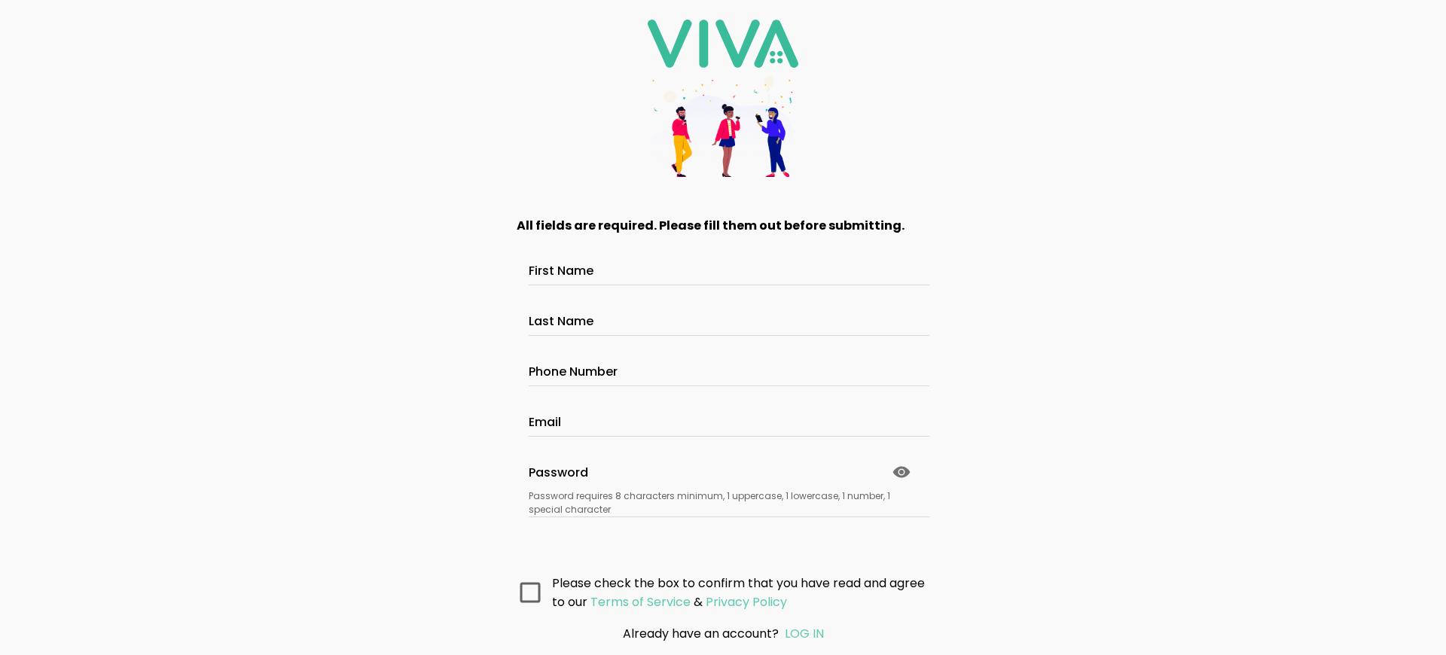
scroll to position [110, 0]
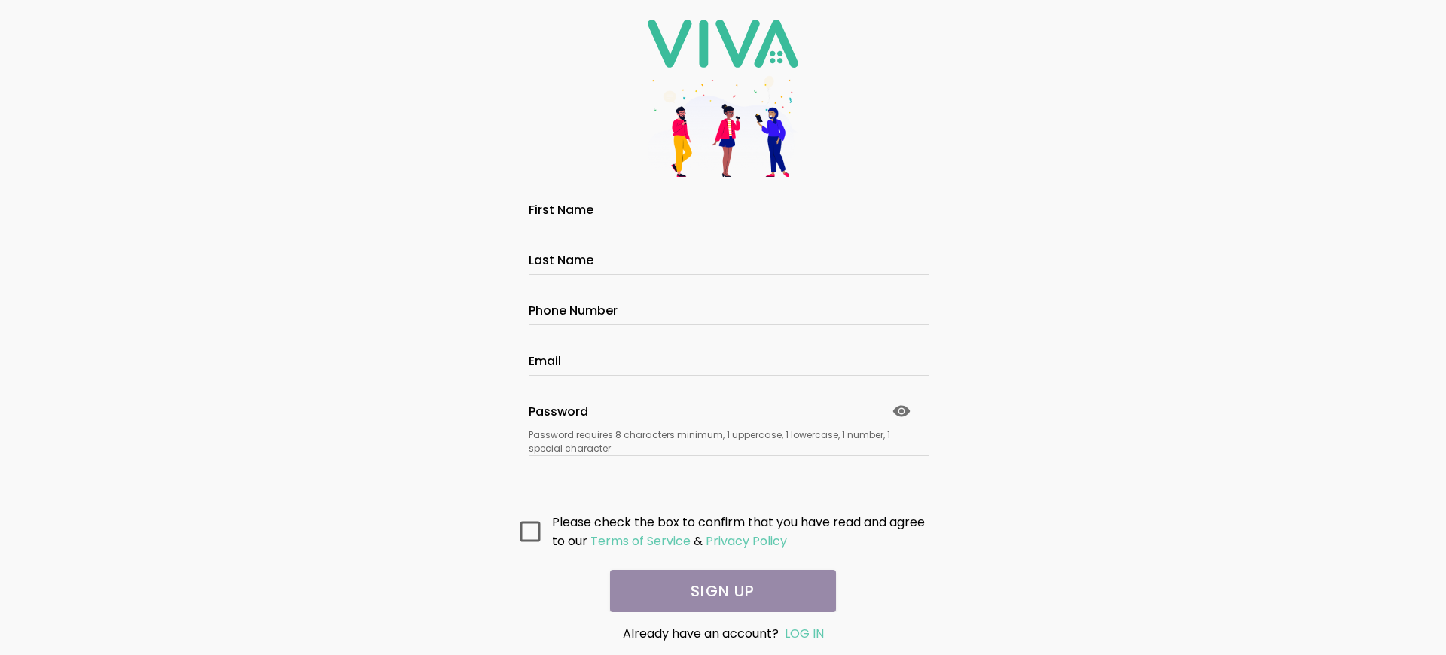
click at [717, 591] on main "All fields are required. Please fill them out before submitting. First Name Las…" at bounding box center [723, 405] width 452 height 416
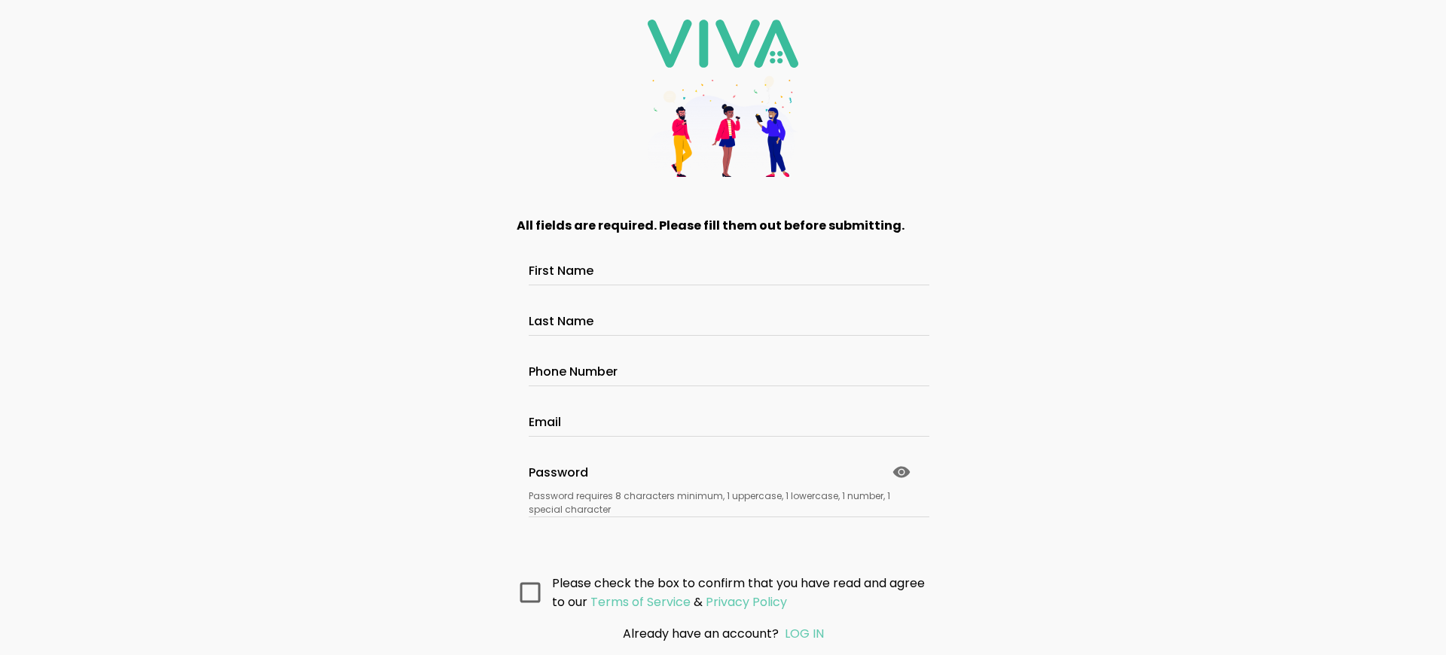
scroll to position [110, 0]
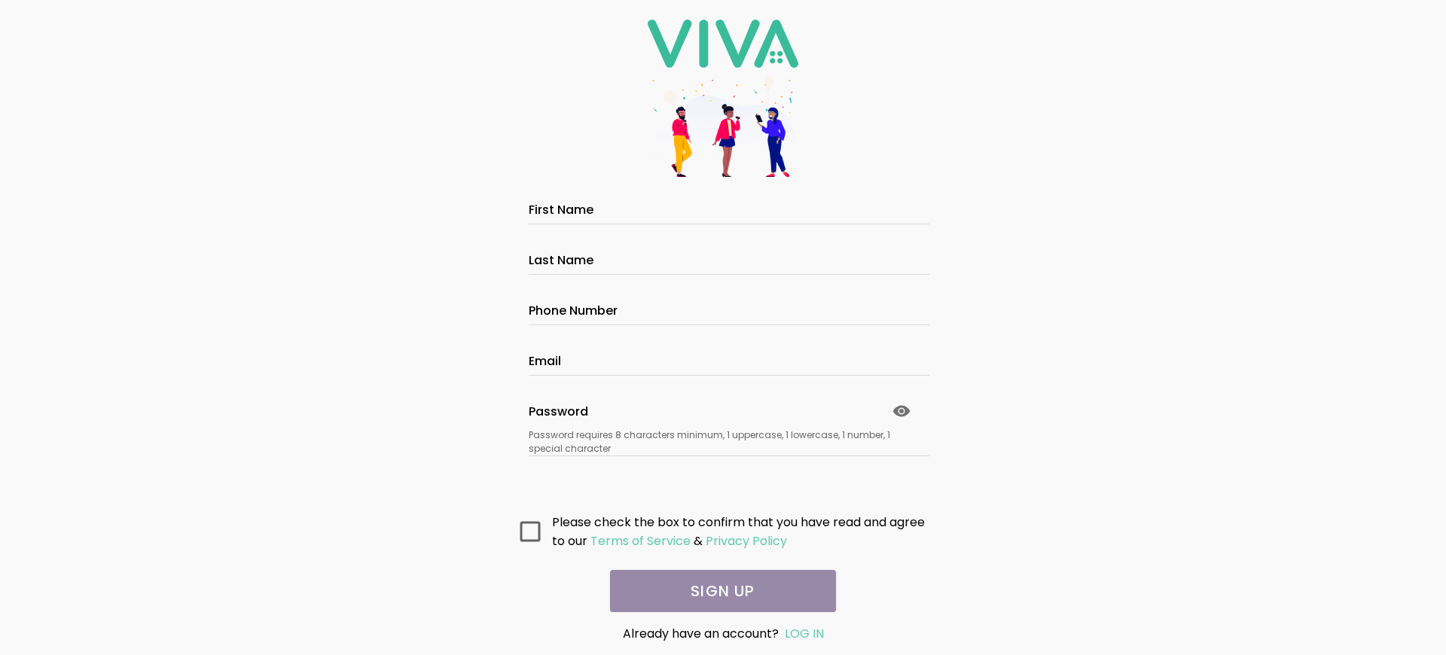
click at [717, 591] on main "All fields are required. Please fill them out before submitting. First Name Las…" at bounding box center [723, 405] width 452 height 416
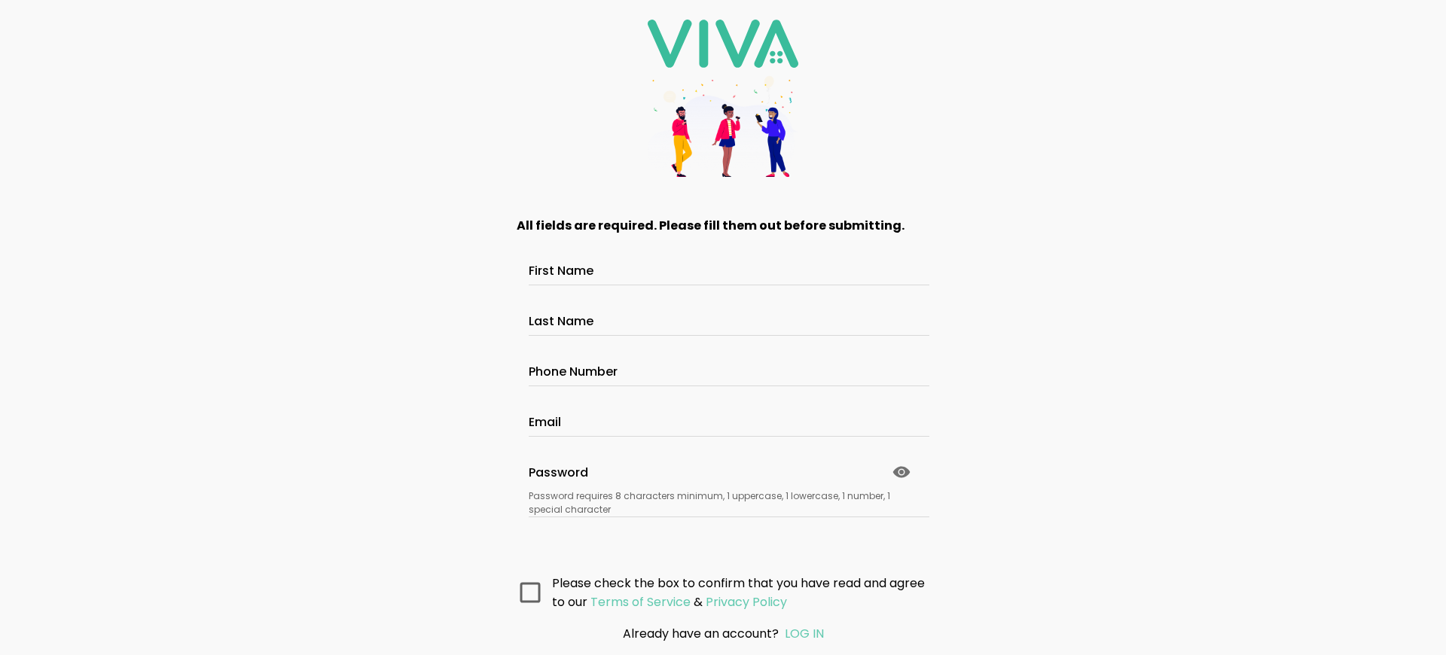
scroll to position [110, 0]
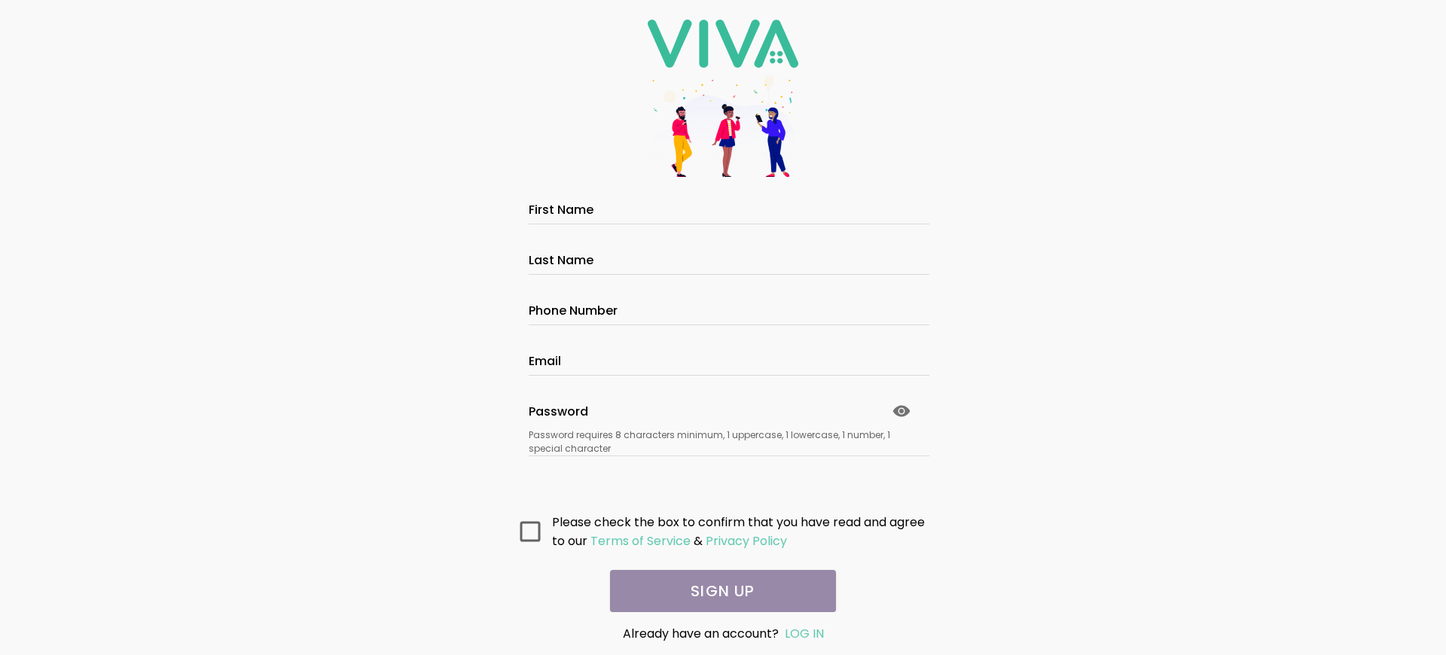
click at [717, 591] on main "All fields are required. Please fill them out before submitting. First Name Las…" at bounding box center [723, 405] width 452 height 416
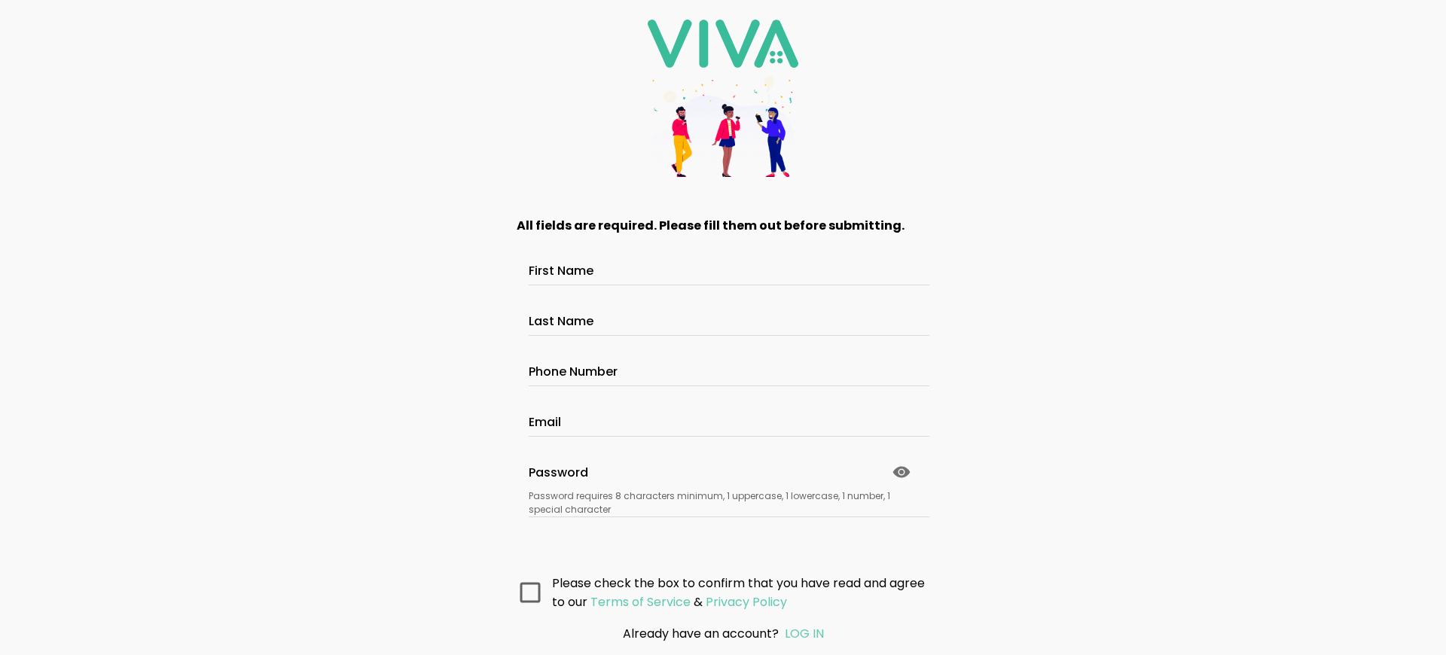
scroll to position [110, 0]
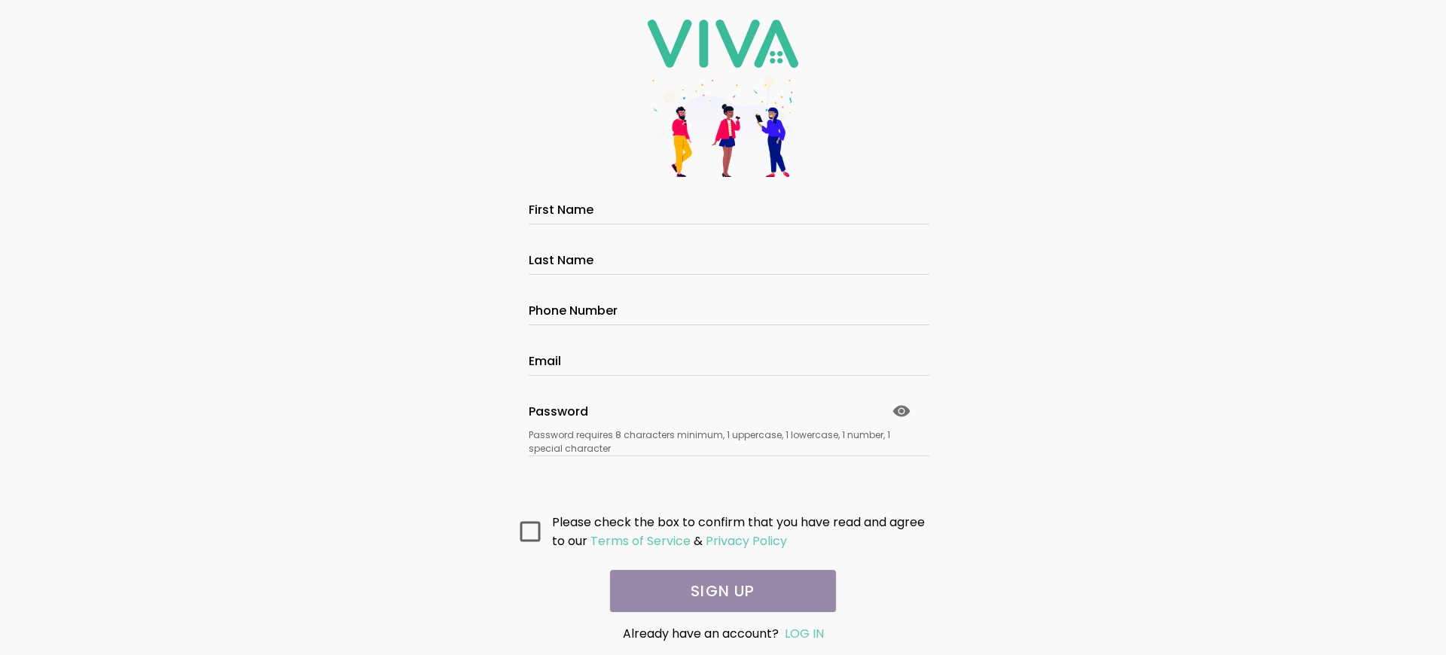
click at [717, 591] on main "All fields are required. Please fill them out before submitting. First Name Las…" at bounding box center [723, 405] width 452 height 416
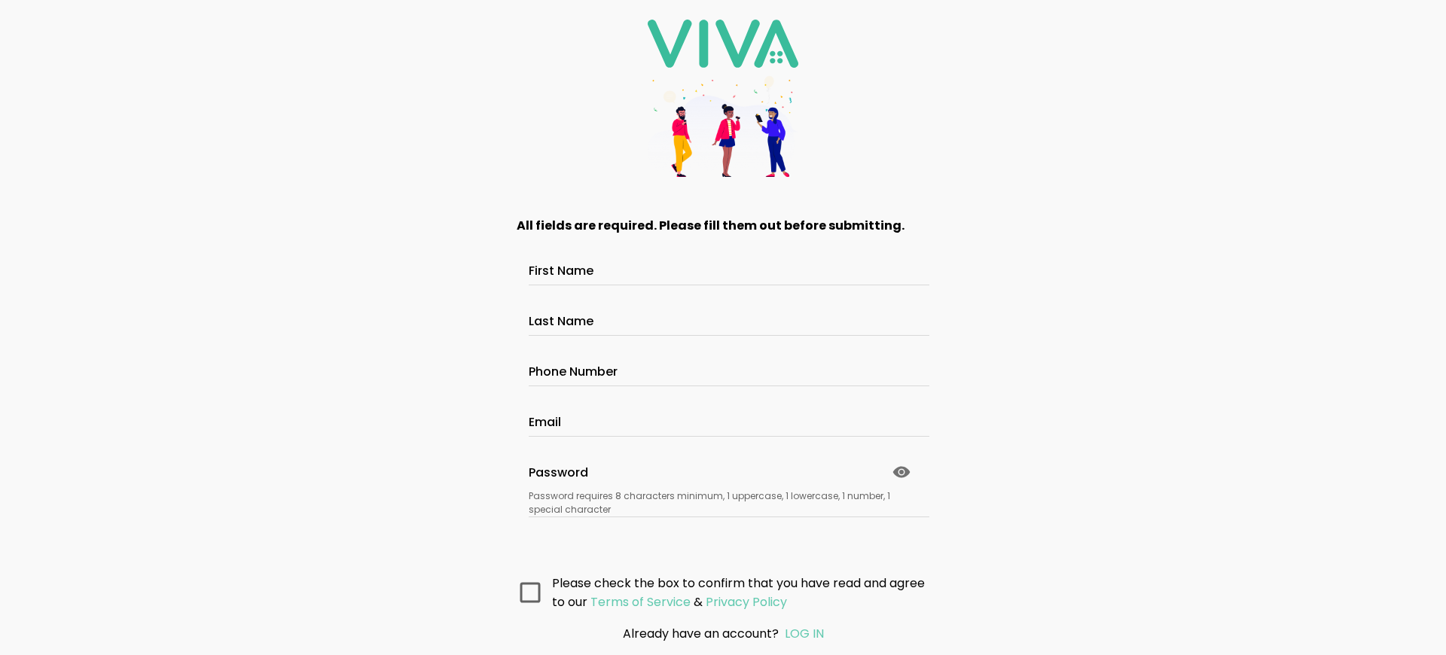
scroll to position [110, 0]
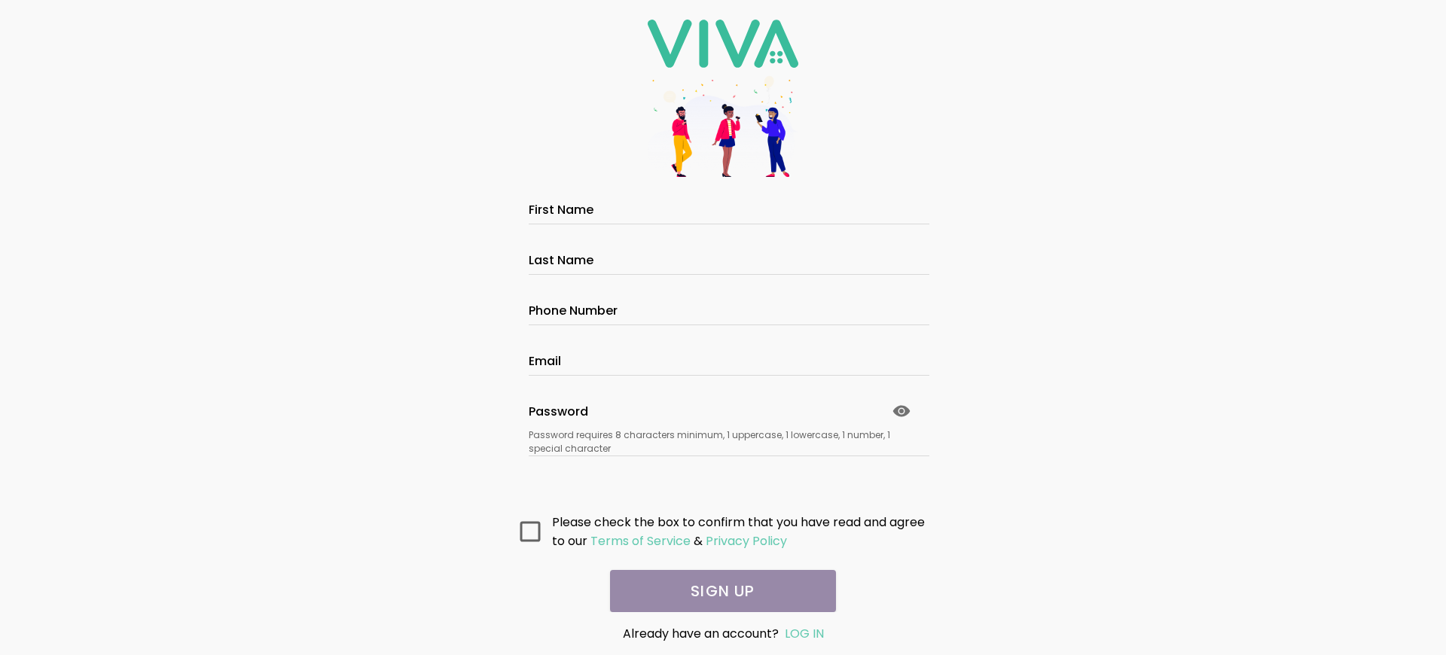
click at [717, 591] on main "All fields are required. Please fill them out before submitting. First Name Las…" at bounding box center [723, 405] width 452 height 416
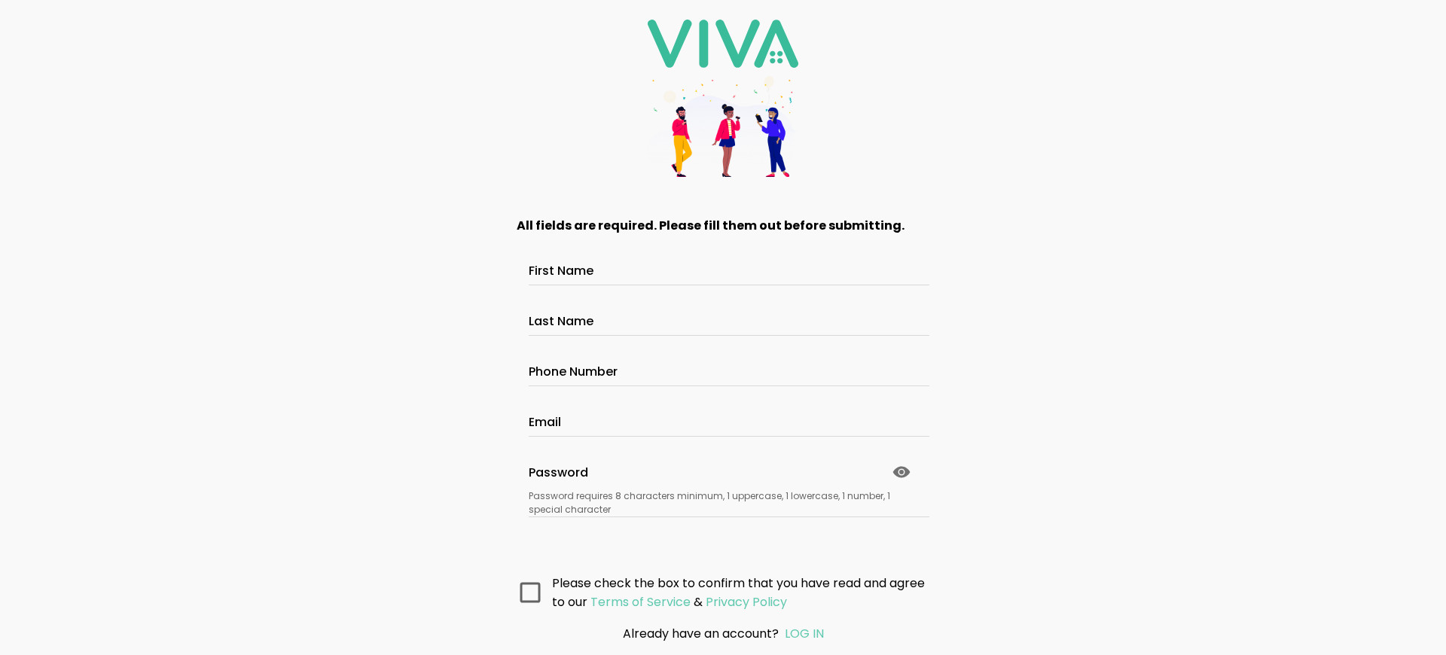
scroll to position [110, 0]
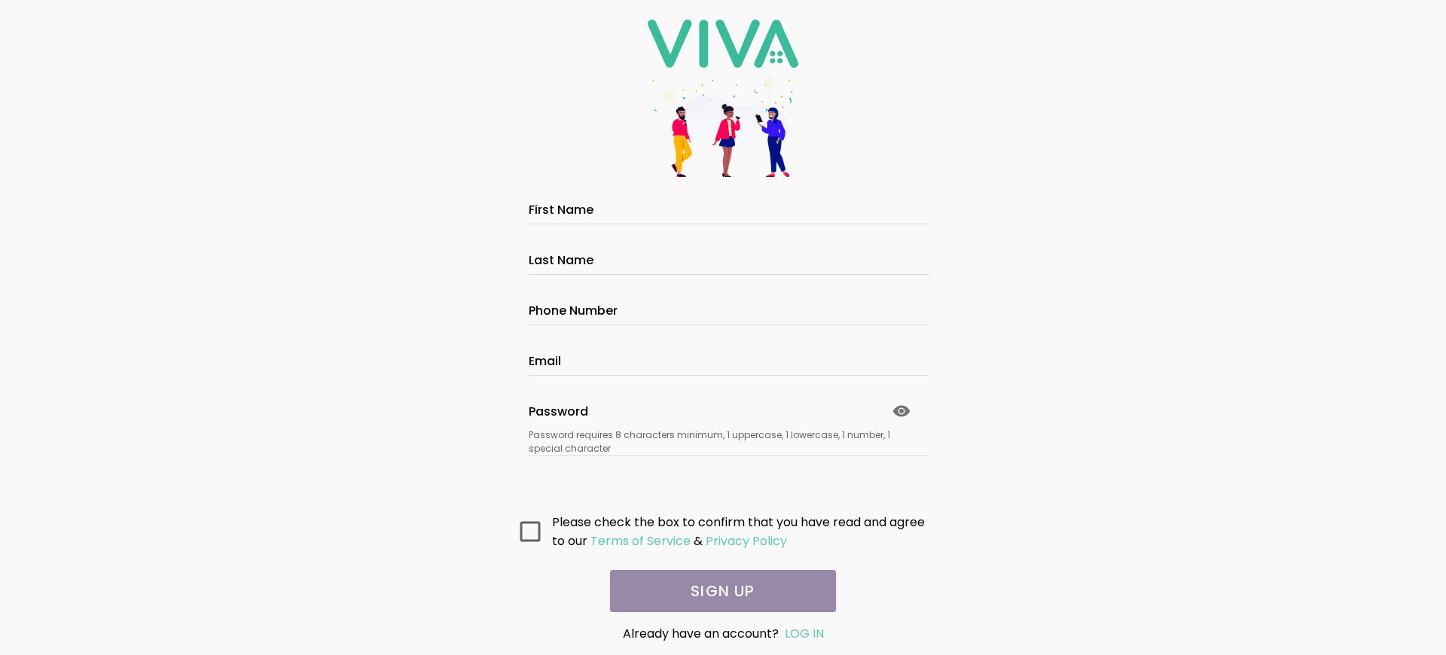
click at [717, 591] on main "All fields are required. Please fill them out before submitting. First Name Las…" at bounding box center [723, 405] width 452 height 416
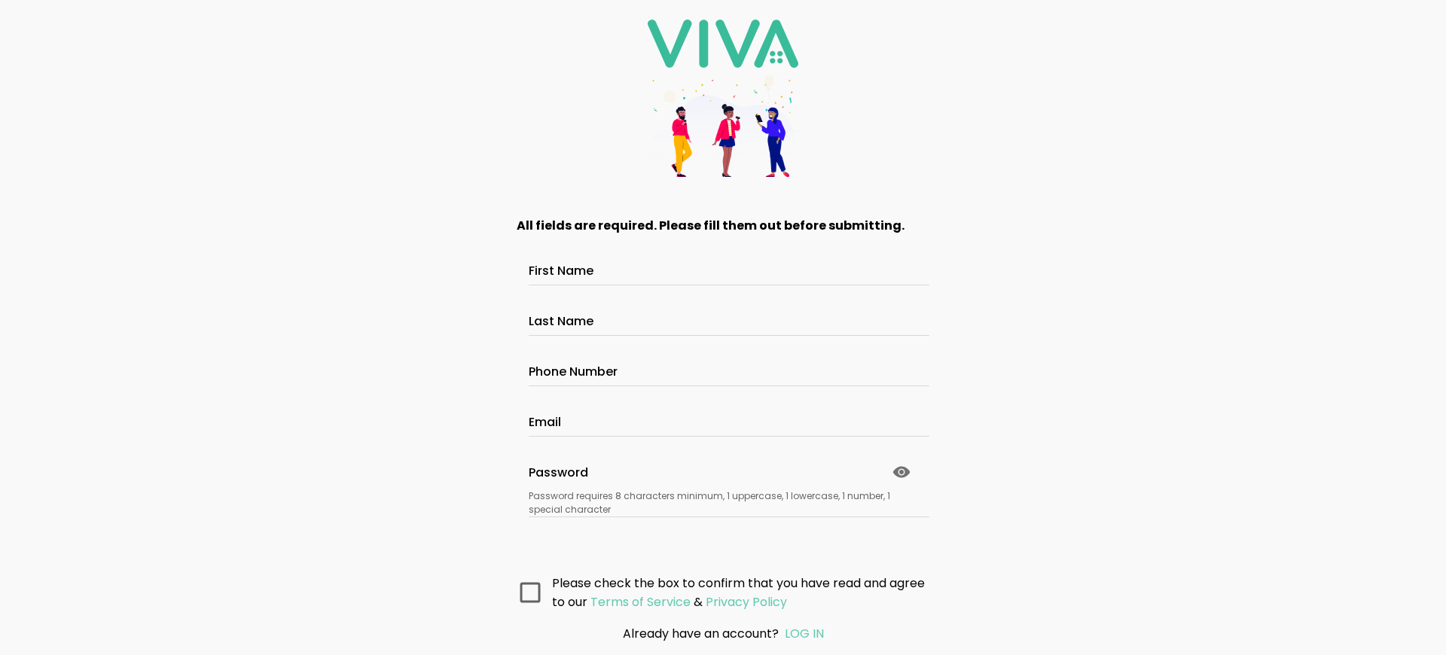
scroll to position [110, 0]
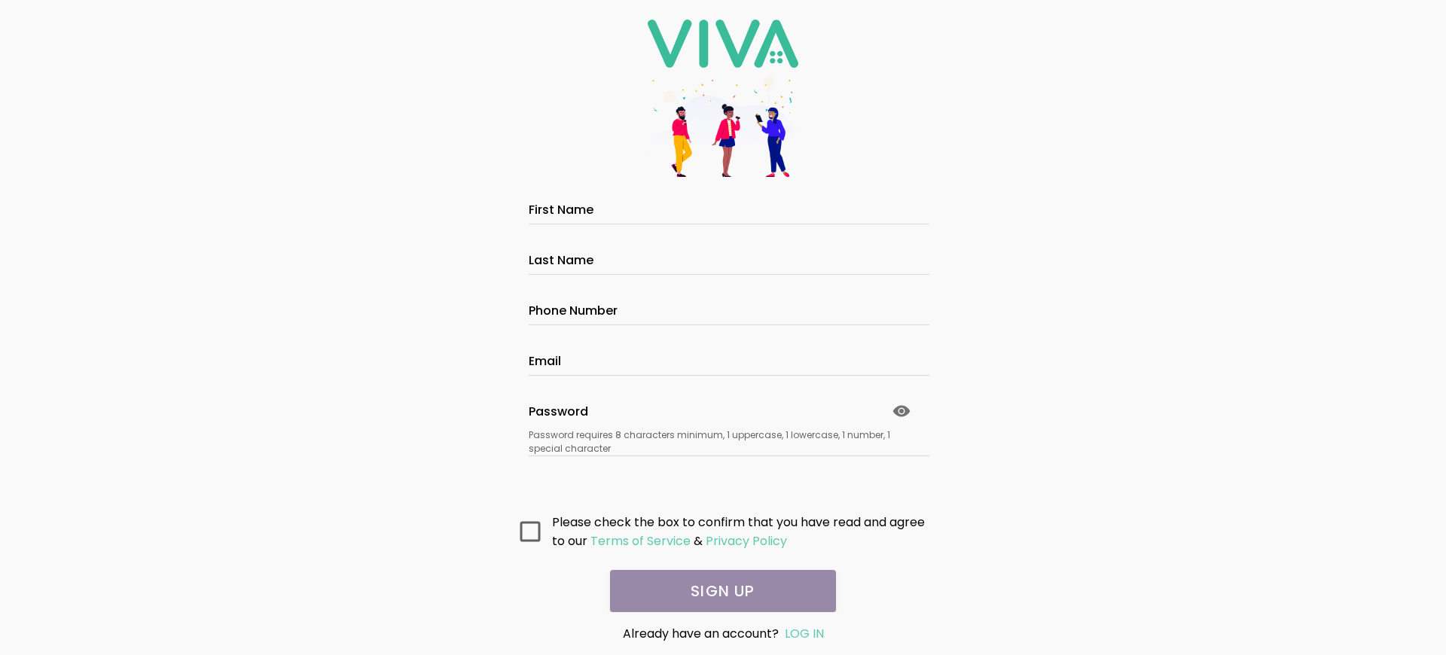
click at [717, 591] on main "All fields are required. Please fill them out before submitting. First Name Las…" at bounding box center [723, 405] width 452 height 416
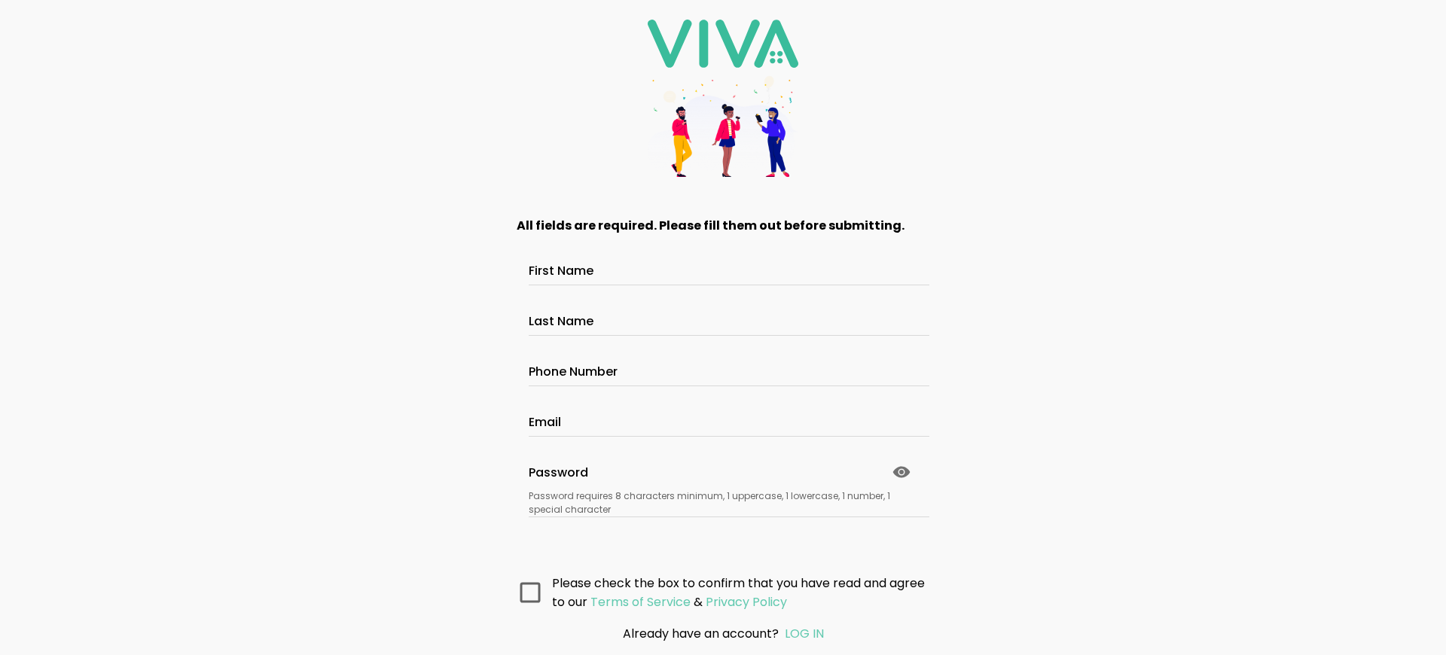
scroll to position [110, 0]
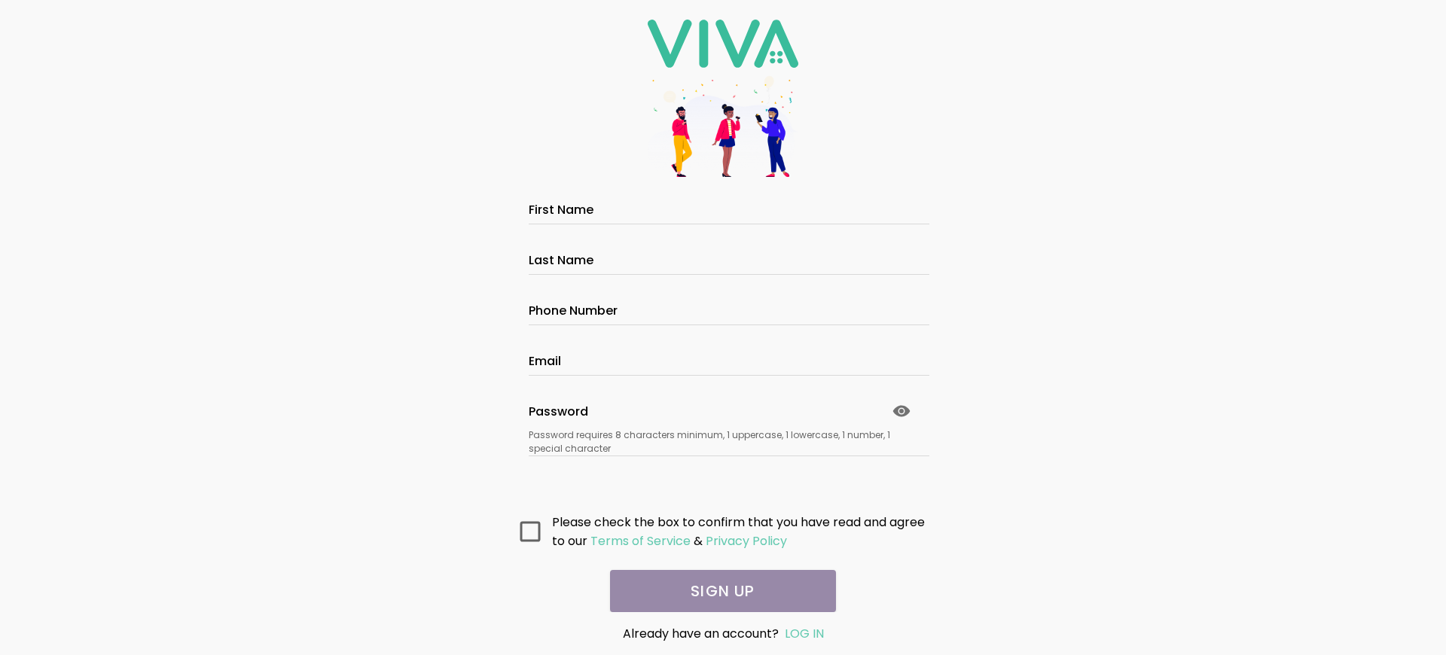
click at [717, 591] on main "All fields are required. Please fill them out before submitting. First Name Las…" at bounding box center [723, 405] width 452 height 416
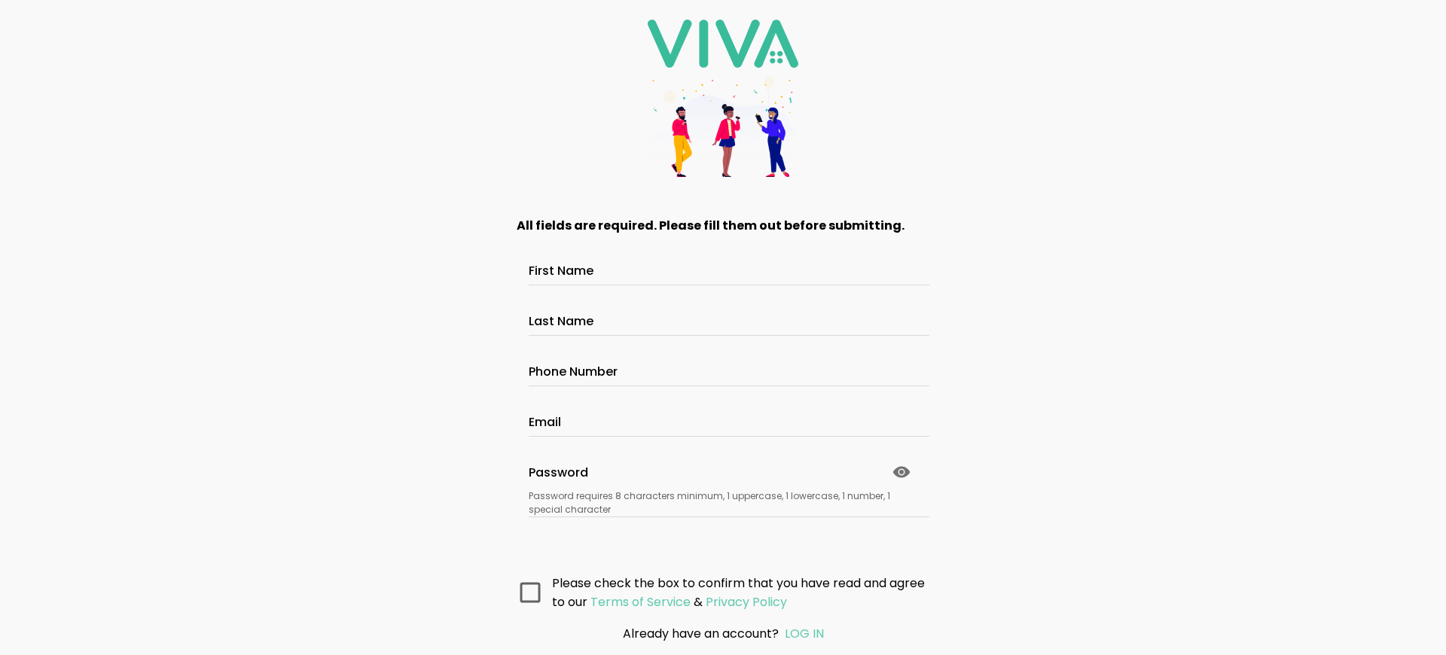
scroll to position [110, 0]
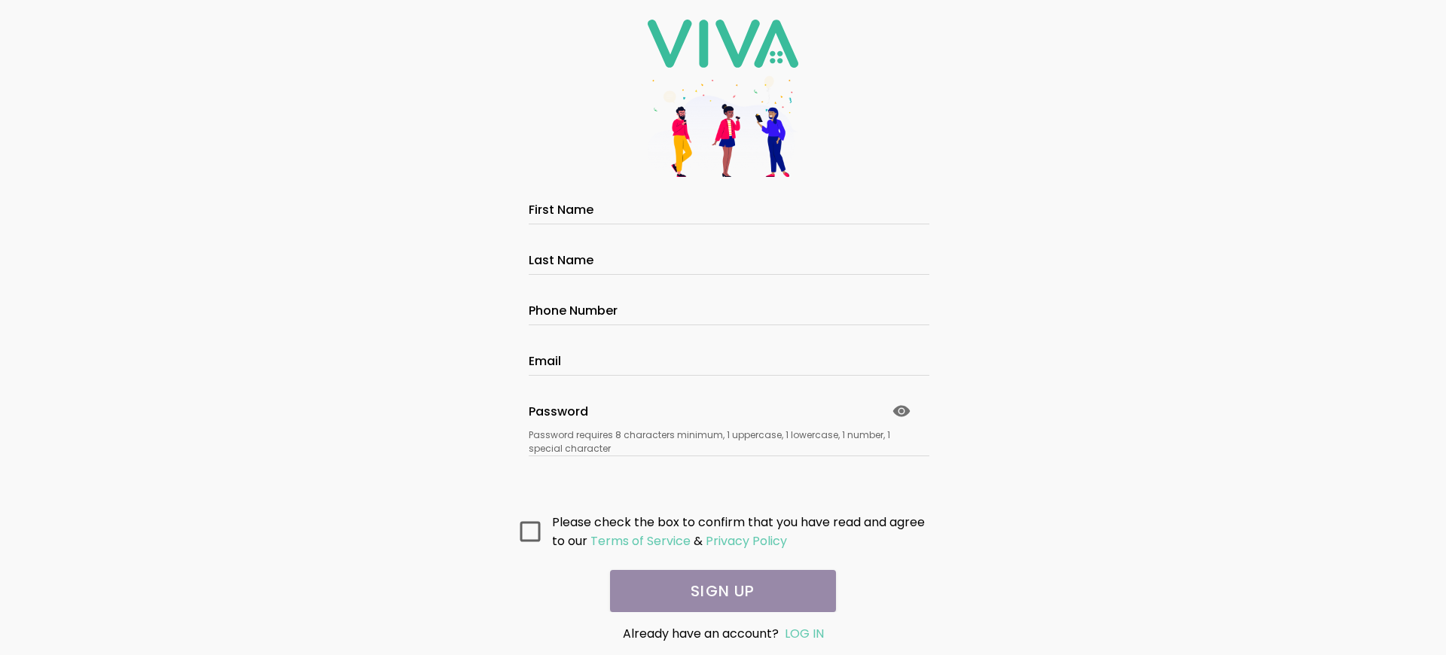
click at [717, 591] on main "All fields are required. Please fill them out before submitting. First Name Las…" at bounding box center [723, 405] width 452 height 416
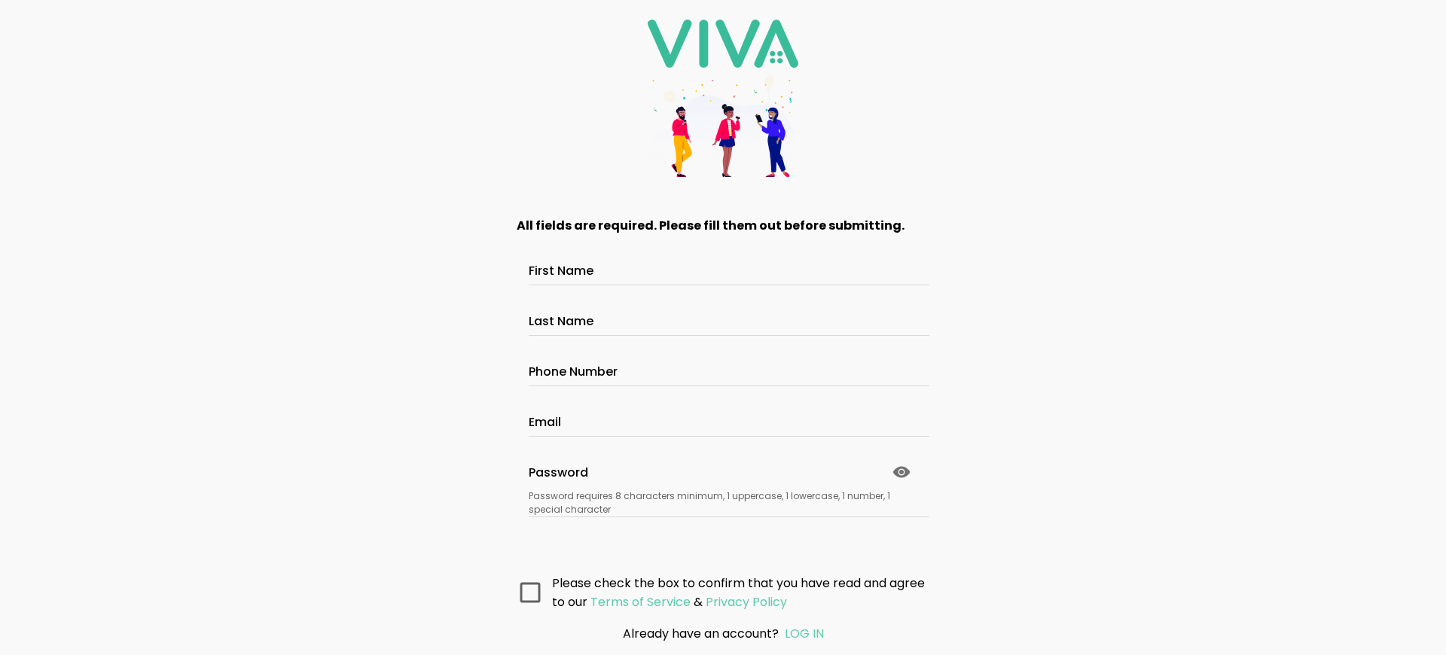
scroll to position [110, 0]
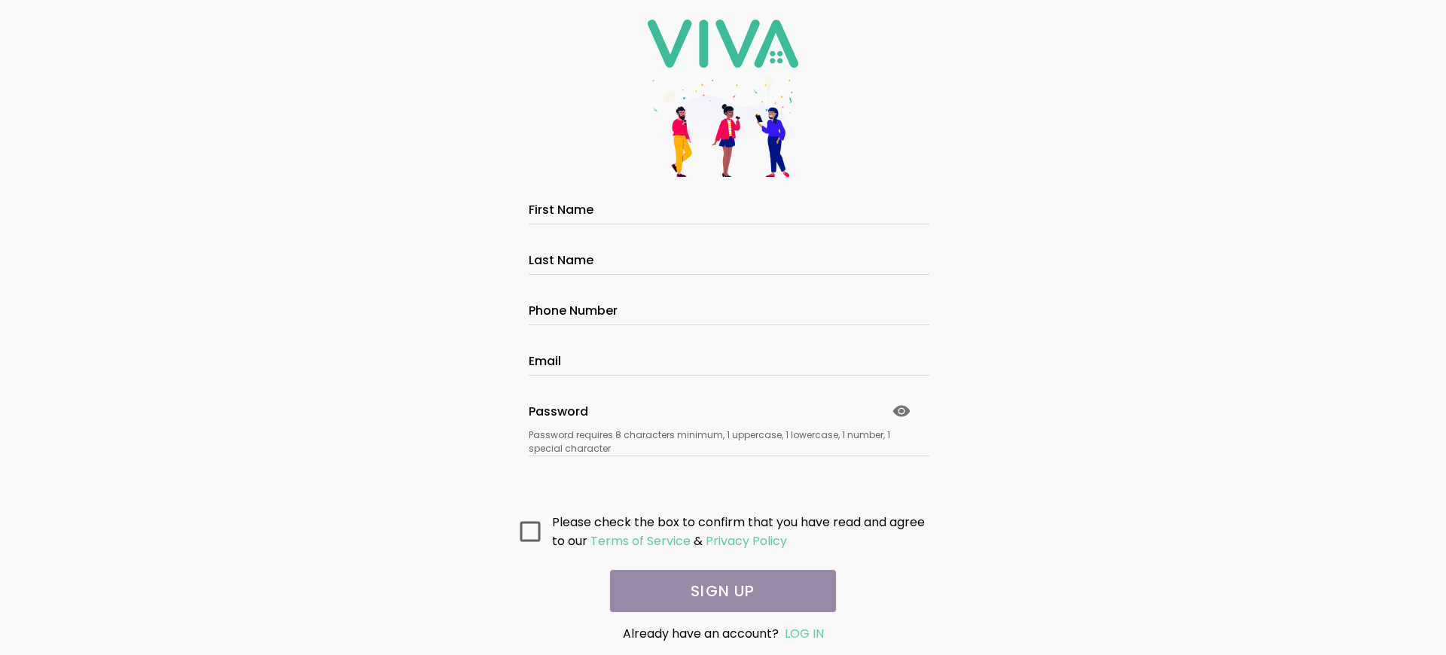
click at [717, 591] on main "All fields are required. Please fill them out before submitting. First Name Las…" at bounding box center [723, 405] width 452 height 416
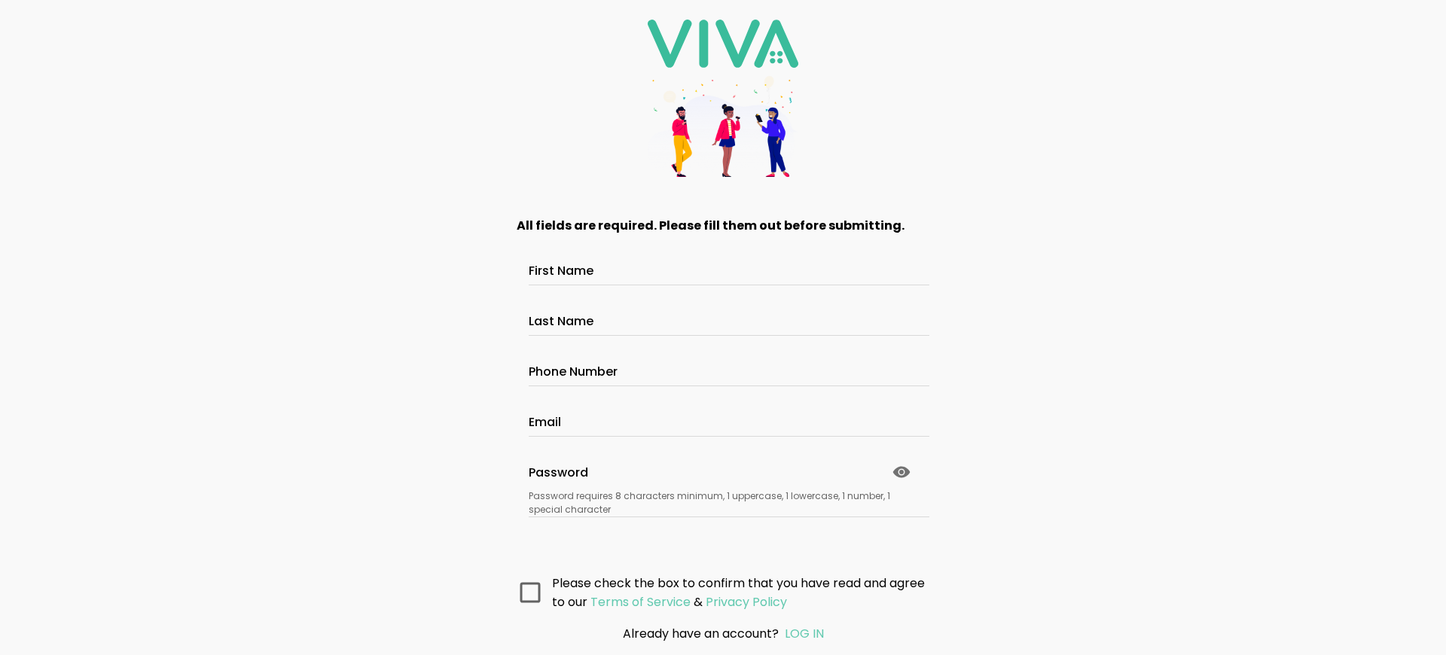
scroll to position [110, 0]
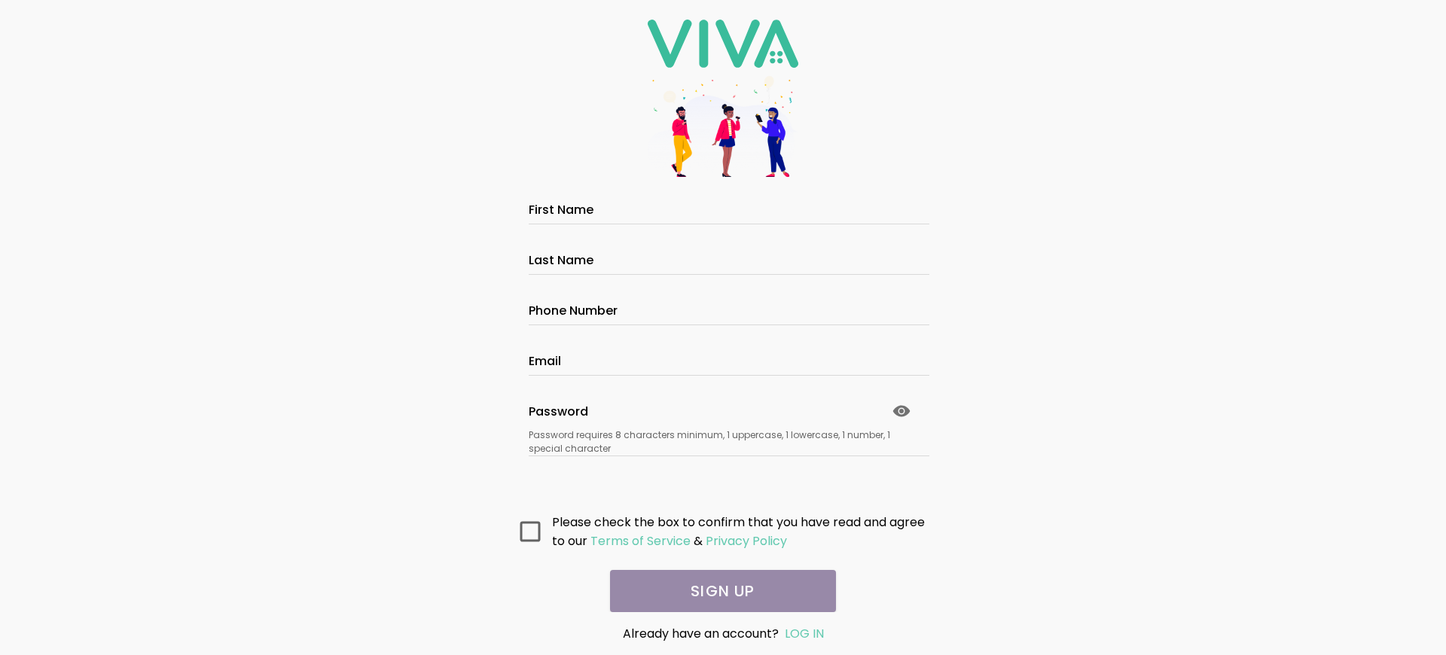
click at [717, 591] on main "All fields are required. Please fill them out before submitting. First Name Las…" at bounding box center [723, 405] width 452 height 416
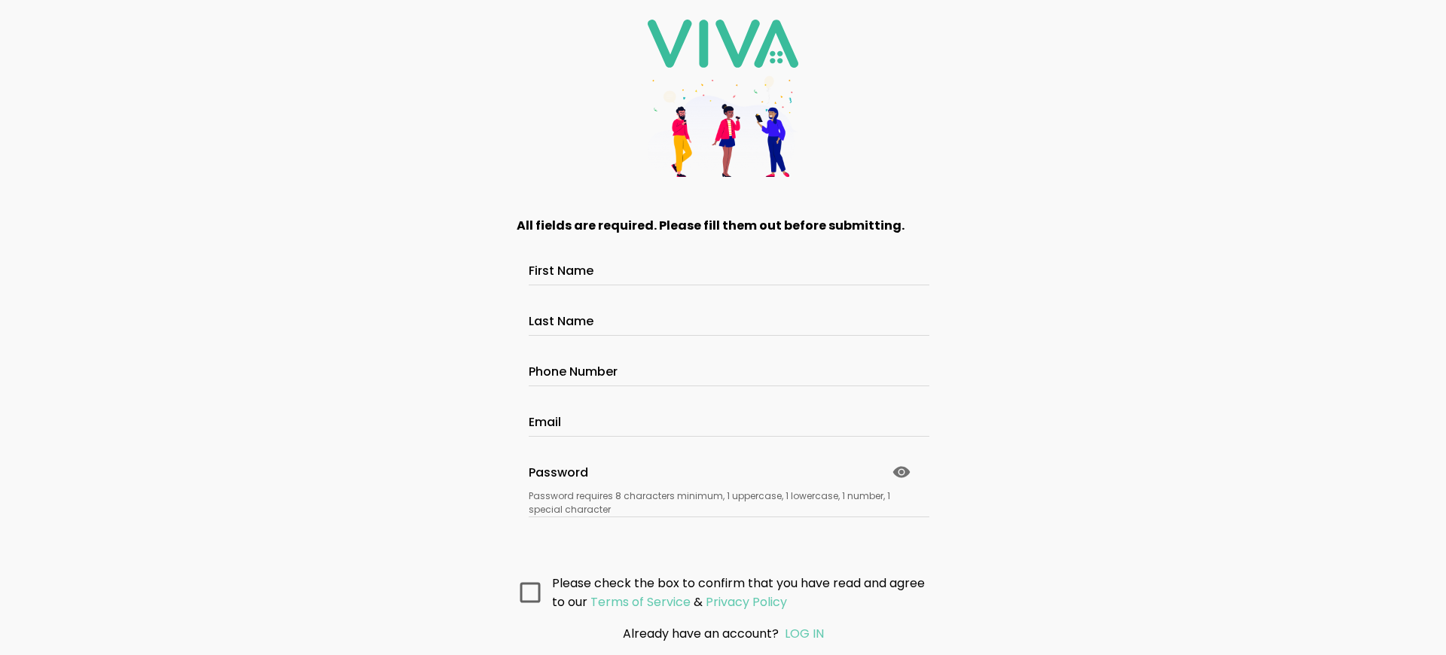
scroll to position [110, 0]
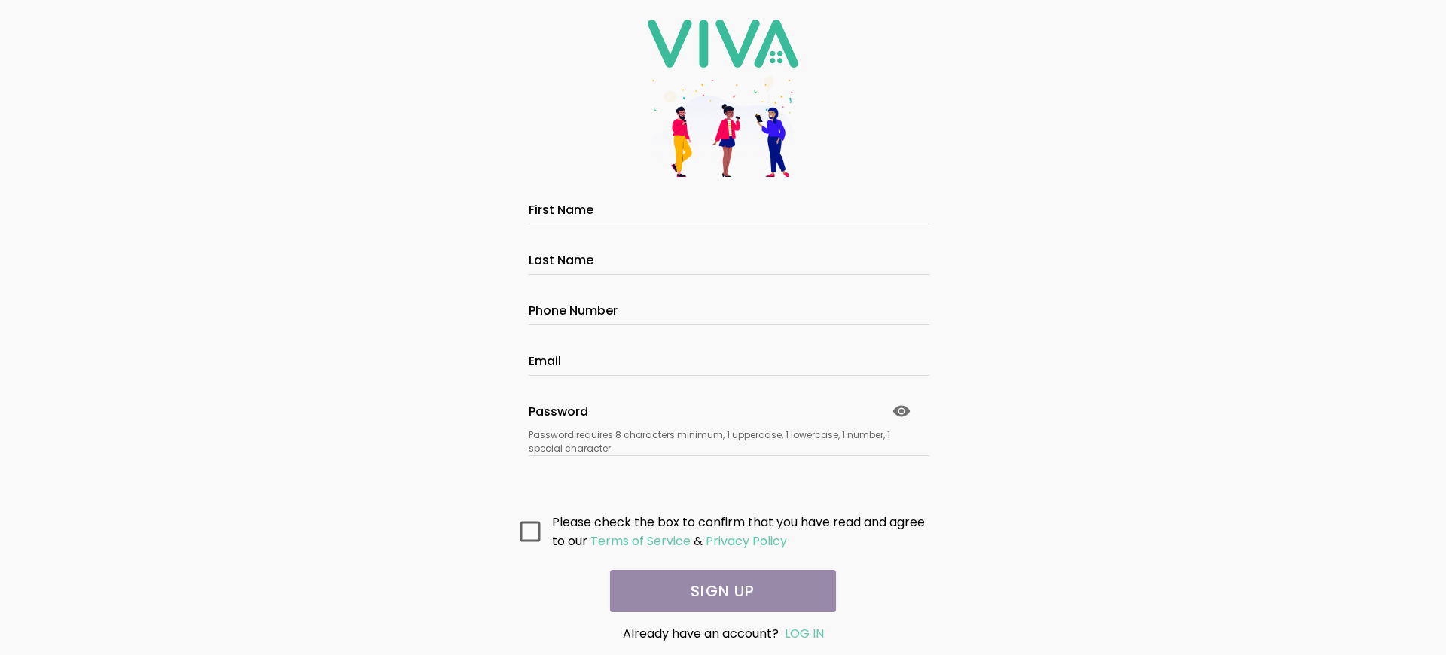
click at [717, 591] on main "All fields are required. Please fill them out before submitting. First Name Las…" at bounding box center [723, 405] width 452 height 416
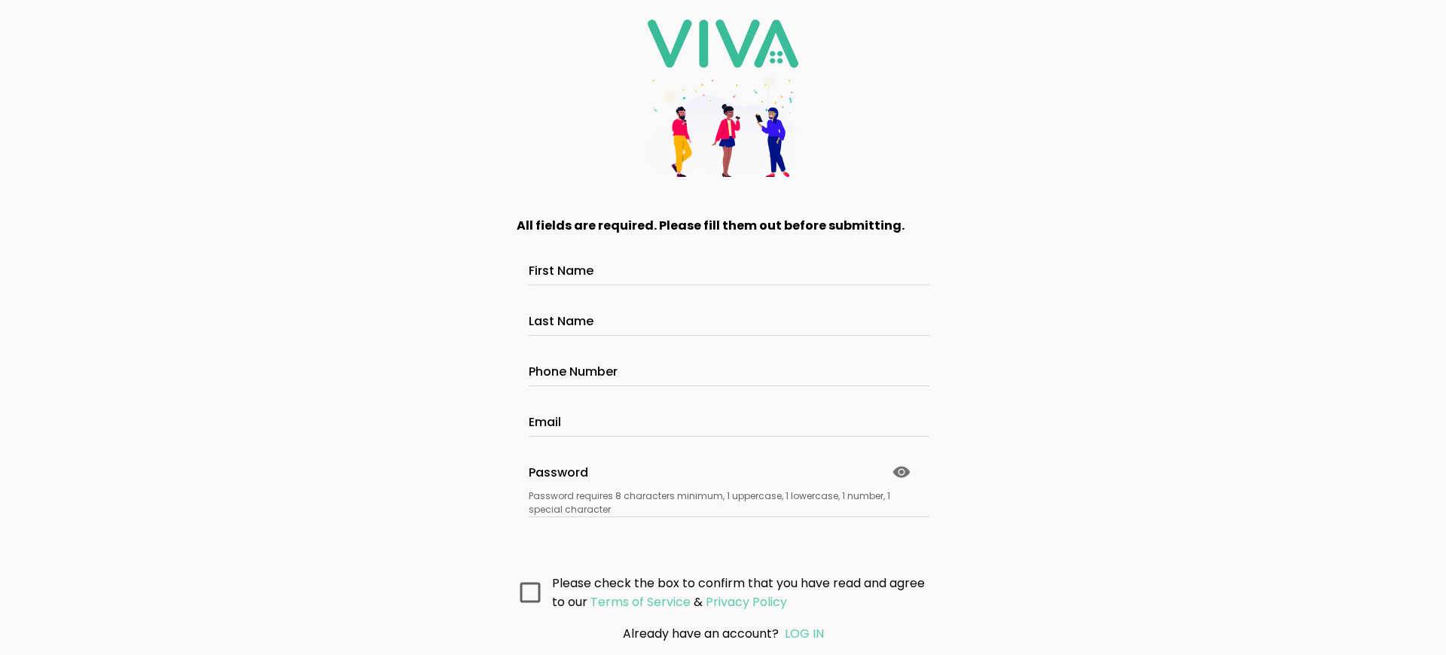
scroll to position [110, 0]
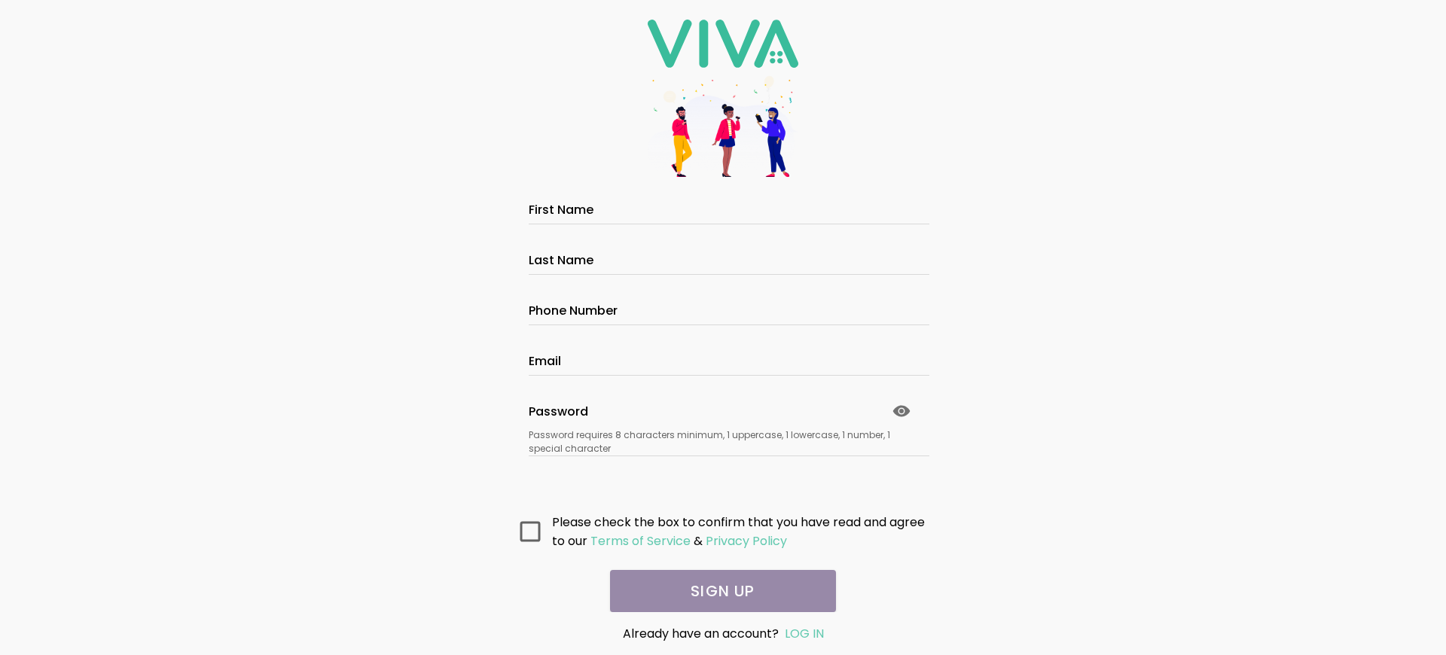
click at [717, 591] on main "All fields are required. Please fill them out before submitting. First Name Las…" at bounding box center [723, 405] width 452 height 416
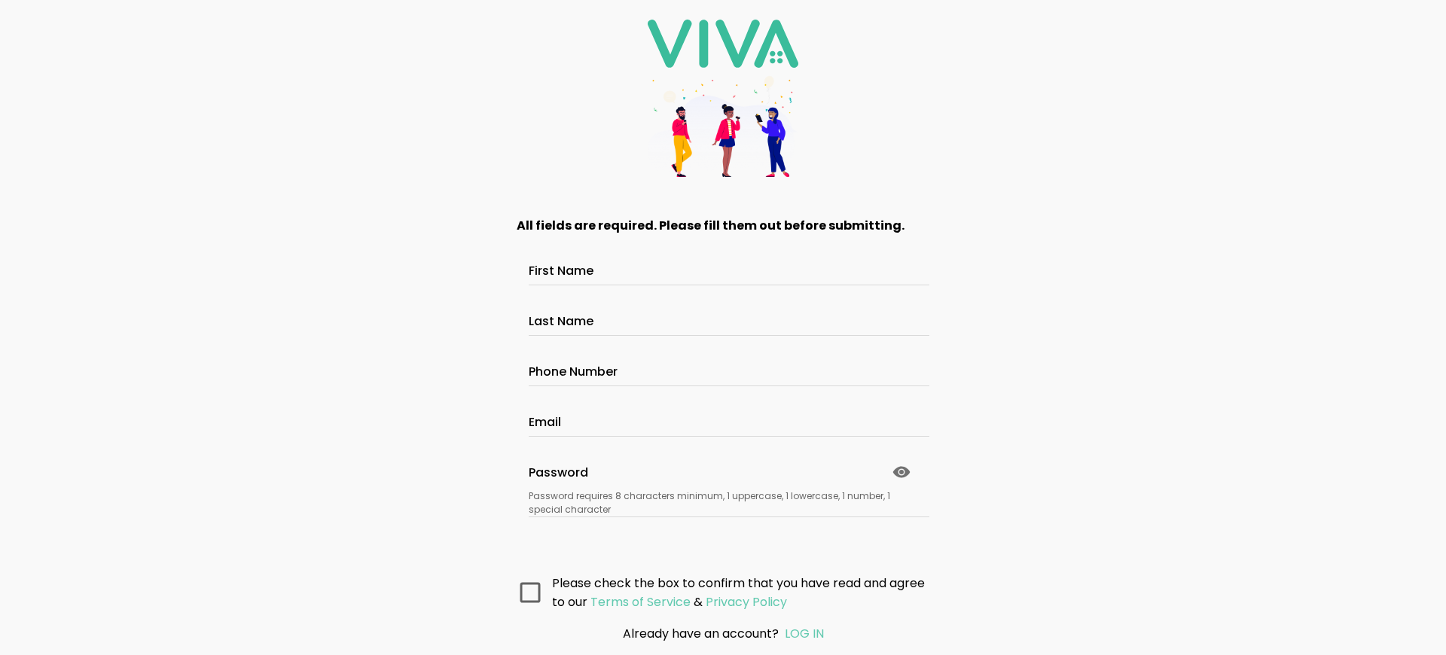
scroll to position [110, 0]
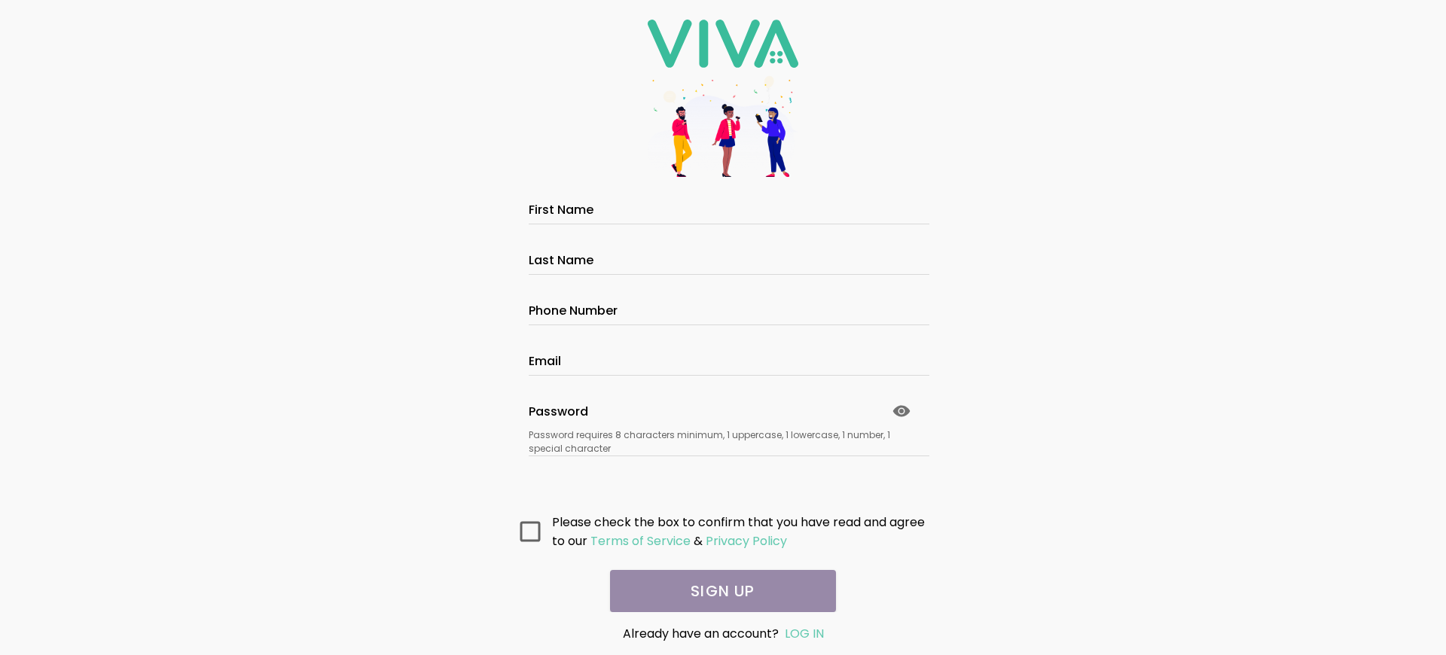
click at [717, 591] on main "All fields are required. Please fill them out before submitting. First Name Las…" at bounding box center [723, 405] width 452 height 416
